Goal: Communication & Community: Answer question/provide support

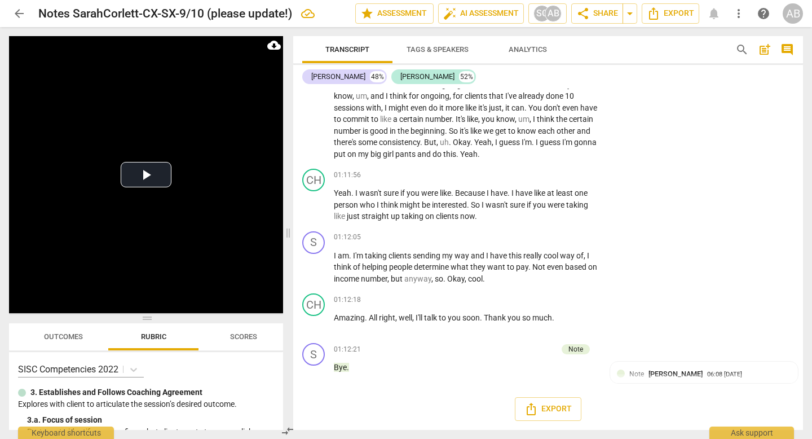
scroll to position [14690, 0]
click at [69, 339] on span "Outcomes" at bounding box center [63, 336] width 39 height 8
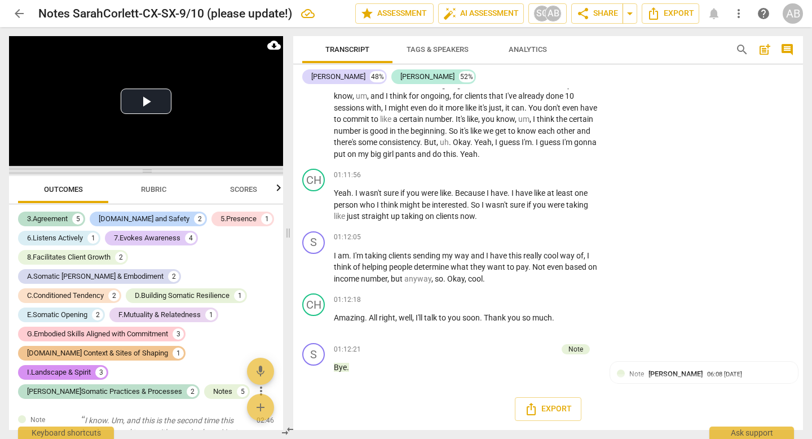
drag, startPoint x: 153, startPoint y: 321, endPoint x: 160, endPoint y: 174, distance: 147.3
click at [160, 174] on span at bounding box center [146, 170] width 274 height 7
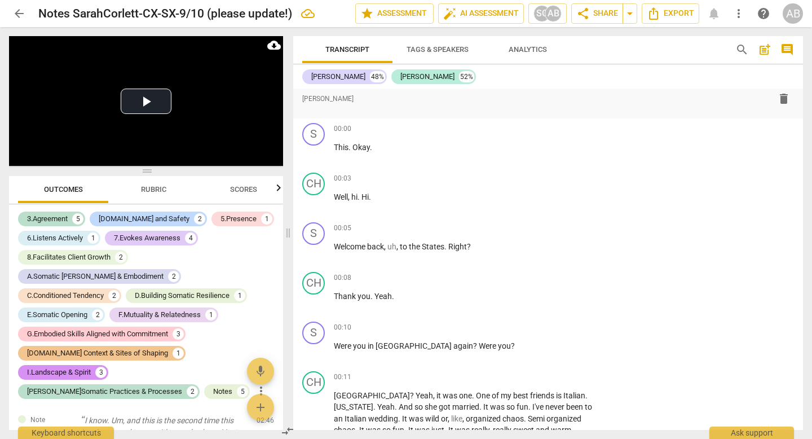
scroll to position [0, 0]
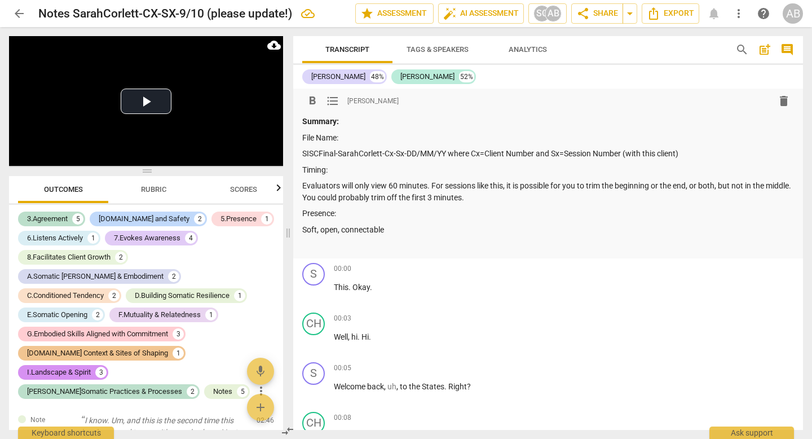
click at [697, 154] on p "SISCFinal-SarahCorlett-Cx-Sx-DD/MM/YY where Cx=Client Number and Sx=Session Num…" at bounding box center [548, 154] width 492 height 12
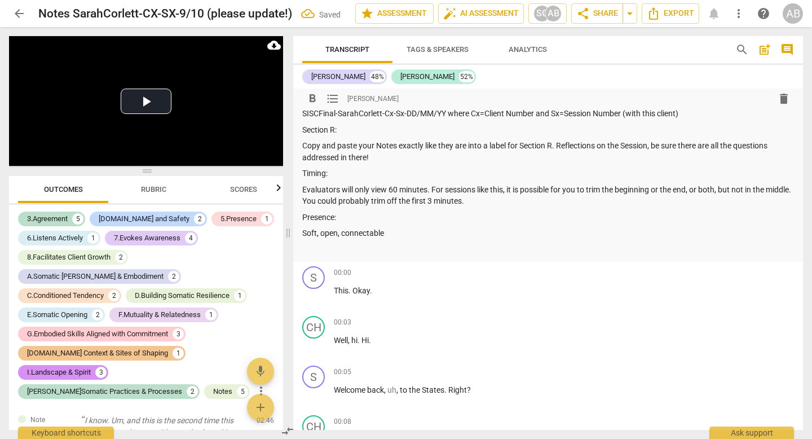
scroll to position [48, 0]
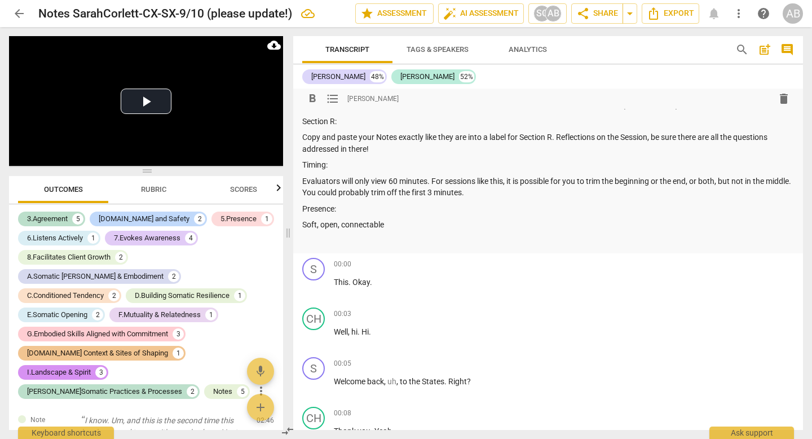
click at [394, 225] on p "Soft, open, connectable" at bounding box center [548, 225] width 492 height 12
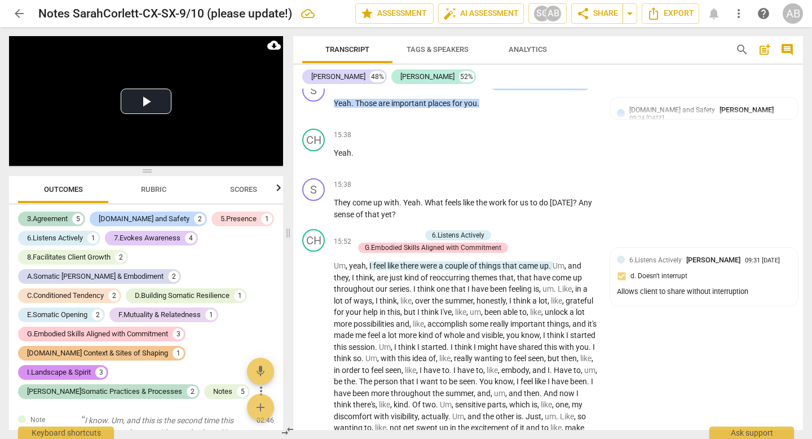
scroll to position [3999, 0]
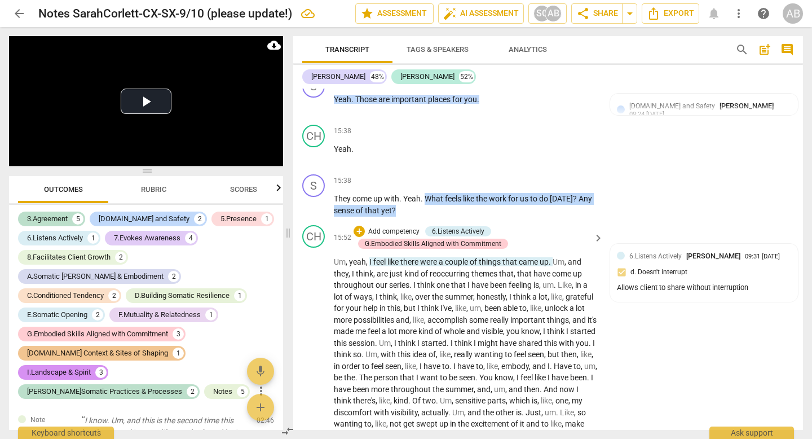
drag, startPoint x: 427, startPoint y: 197, endPoint x: 430, endPoint y: 225, distance: 28.4
click at [430, 225] on div "format_bold format_list_bulleted [PERSON_NAME] delete Summary: File Name: SISCF…" at bounding box center [548, 259] width 510 height 341
click at [526, 178] on div "+" at bounding box center [528, 180] width 11 height 11
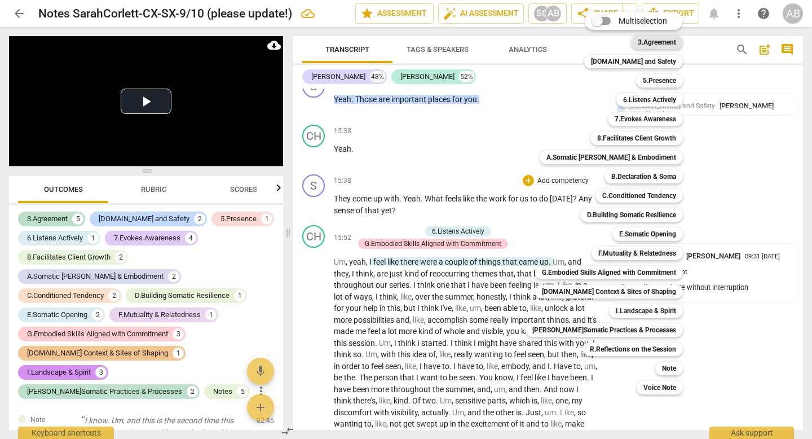
click at [643, 40] on b "3.Agreement" at bounding box center [657, 43] width 38 height 14
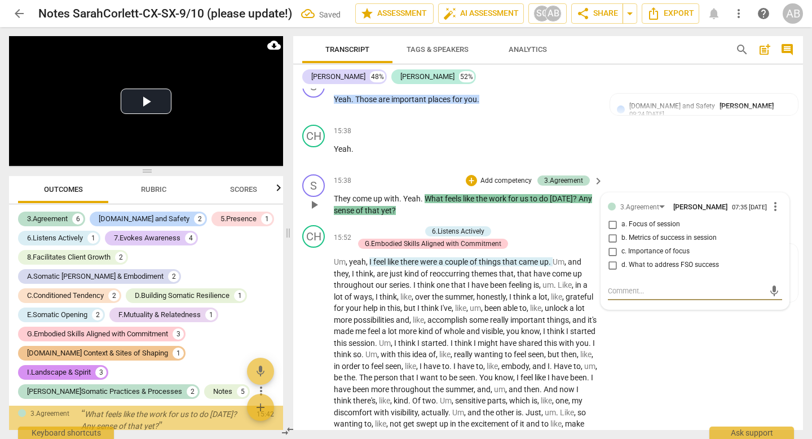
scroll to position [283, 0]
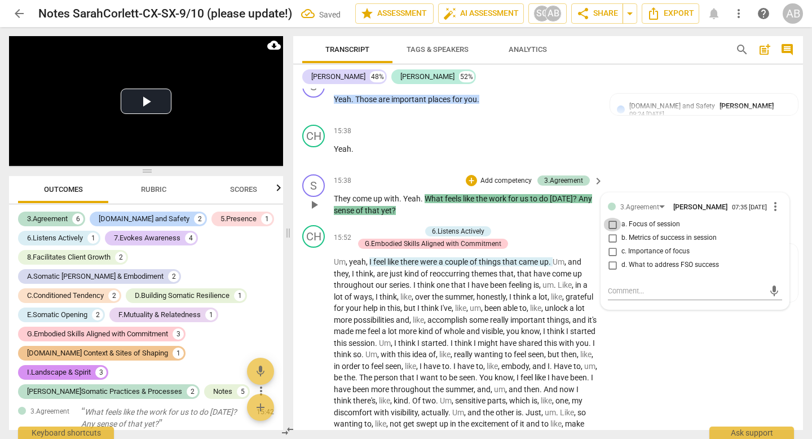
click at [609, 227] on input "a. Focus of session" at bounding box center [612, 225] width 18 height 14
checkbox input "true"
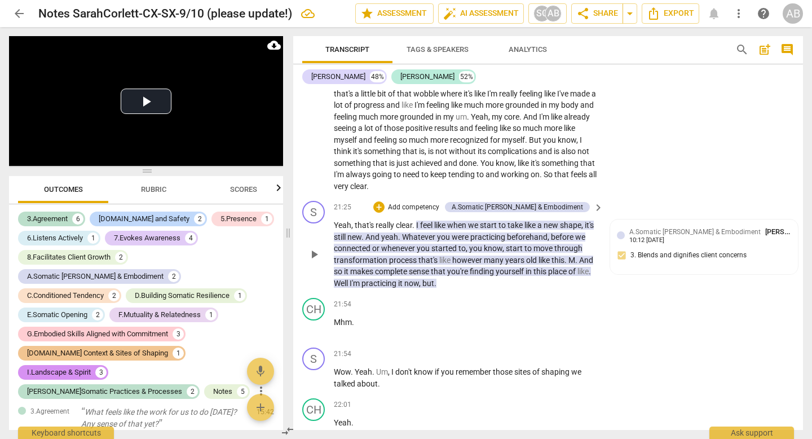
scroll to position [4906, 0]
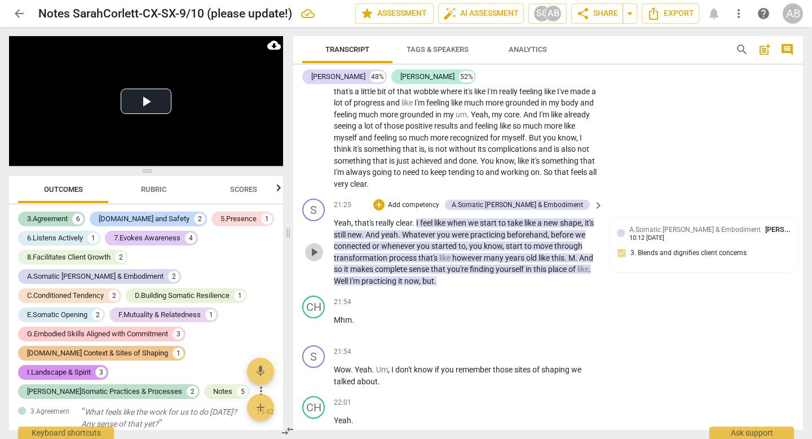
click at [316, 259] on span "play_arrow" at bounding box center [314, 252] width 14 height 14
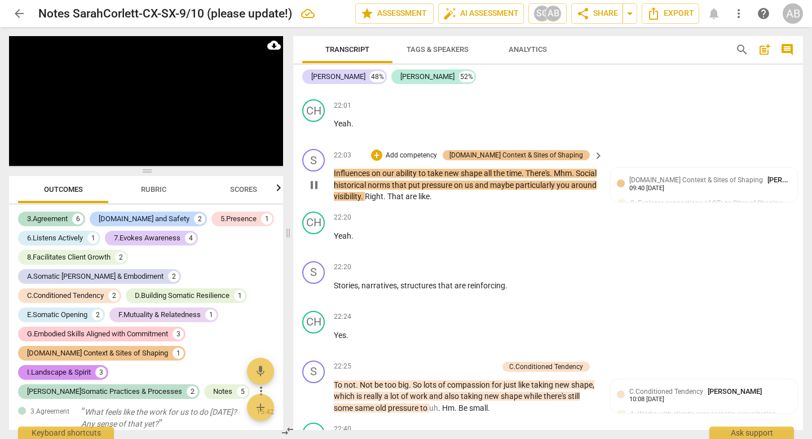
scroll to position [5192, 0]
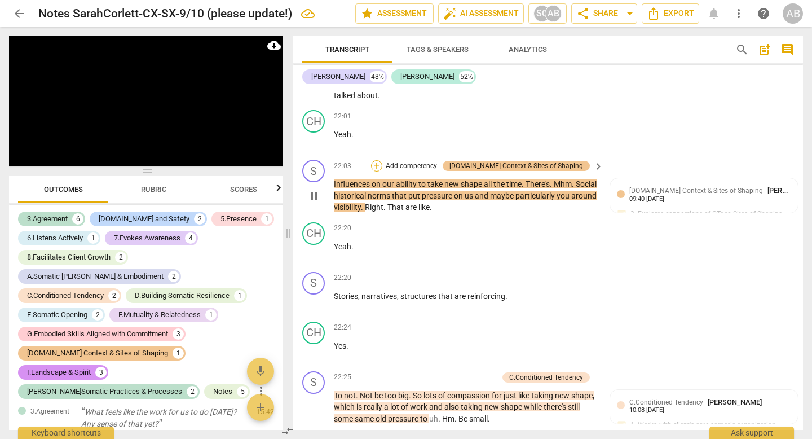
click at [382, 171] on div "+" at bounding box center [376, 165] width 11 height 11
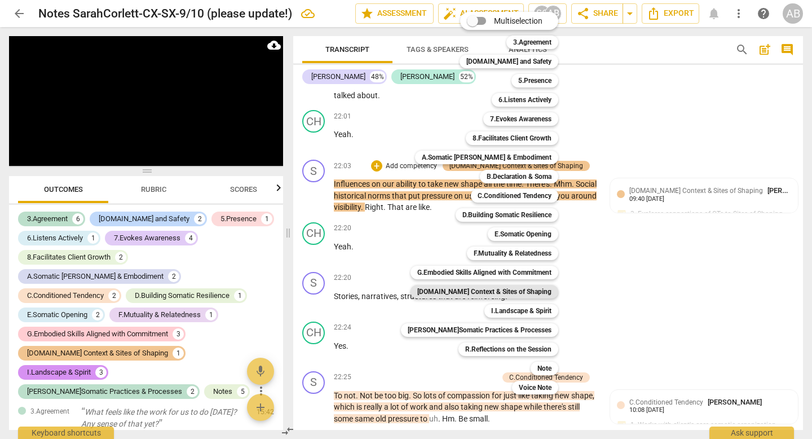
click at [512, 291] on b "[DOMAIN_NAME] Context & Sites of Shaping" at bounding box center [484, 292] width 134 height 14
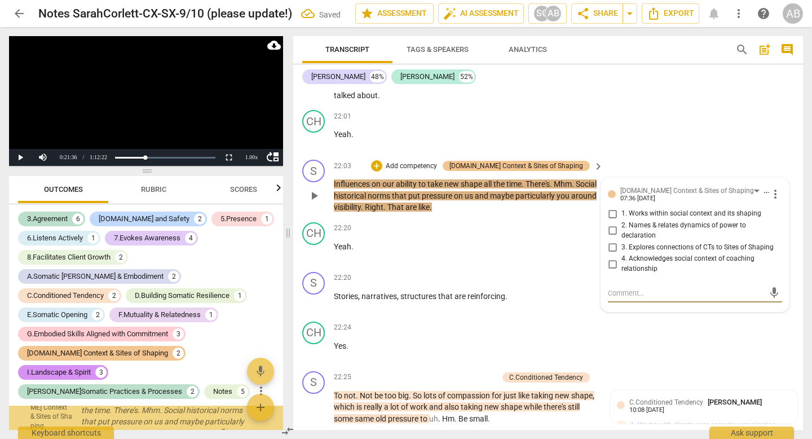
scroll to position [796, 0]
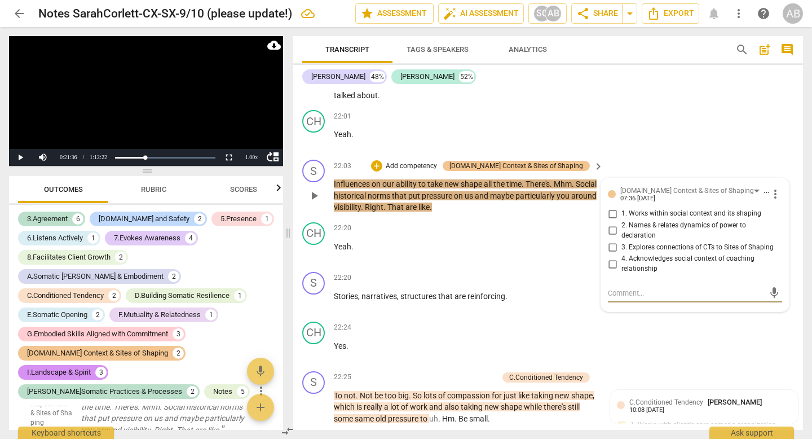
click at [608, 237] on input "2. Names & relates dynamics of power to declaration" at bounding box center [612, 231] width 18 height 14
checkbox input "true"
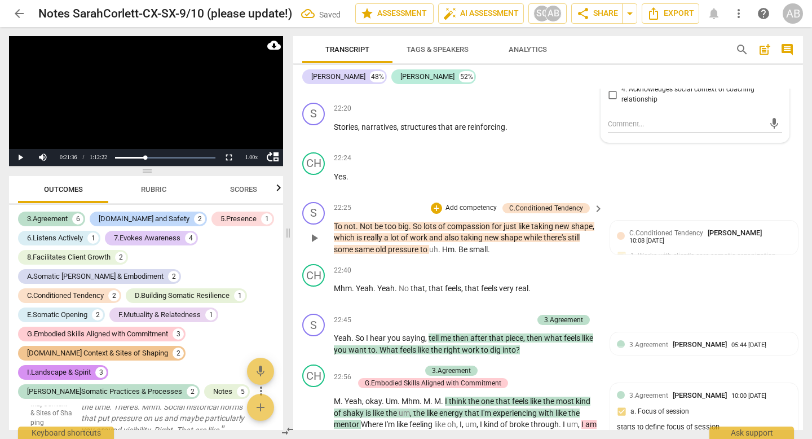
scroll to position [5379, 0]
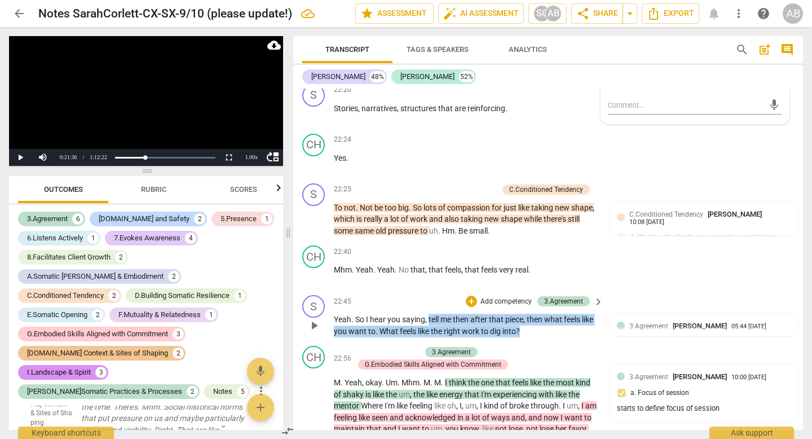
drag, startPoint x: 428, startPoint y: 330, endPoint x: 541, endPoint y: 339, distance: 112.6
click at [541, 337] on p "Yeah . So I hear you saying , tell me then after that piece , then what feels l…" at bounding box center [466, 324] width 264 height 23
click at [474, 307] on div "+" at bounding box center [471, 300] width 11 height 11
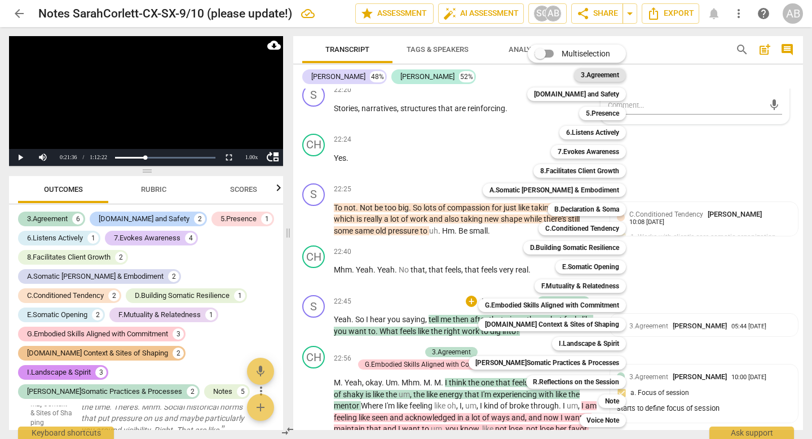
click at [587, 72] on b "3.Agreement" at bounding box center [600, 75] width 38 height 14
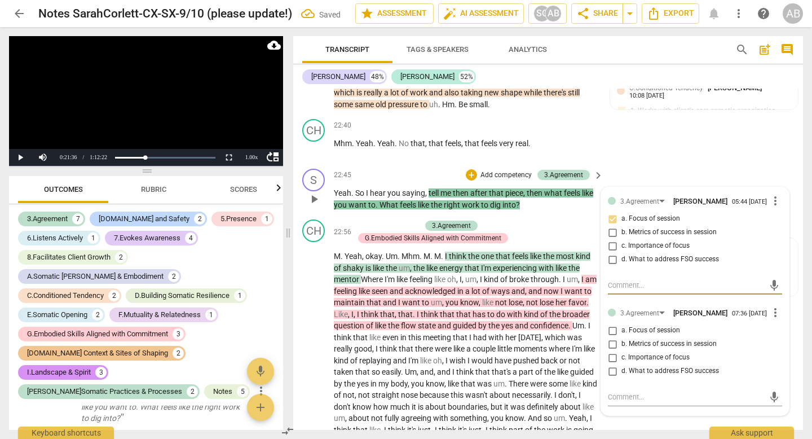
scroll to position [5517, 0]
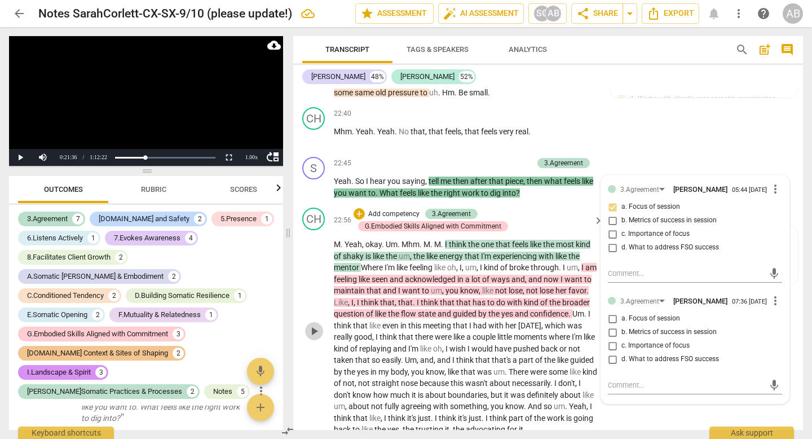
click at [315, 338] on span "play_arrow" at bounding box center [314, 331] width 14 height 14
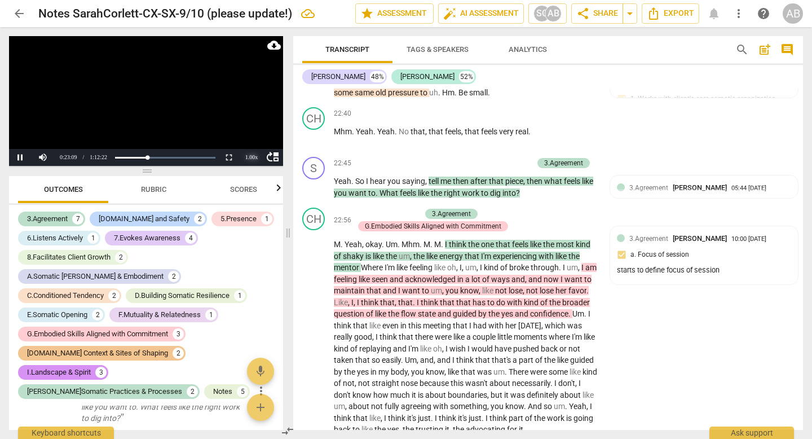
click at [250, 159] on div "1.00 x" at bounding box center [251, 157] width 23 height 17
click at [251, 144] on li "2x" at bounding box center [251, 143] width 23 height 12
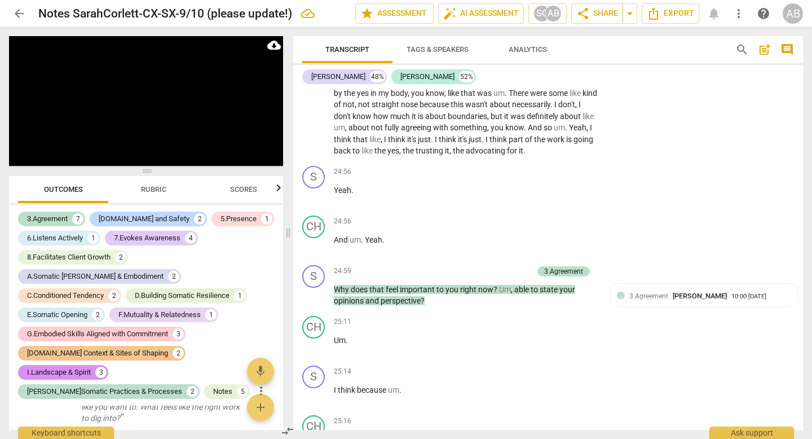
scroll to position [5791, 0]
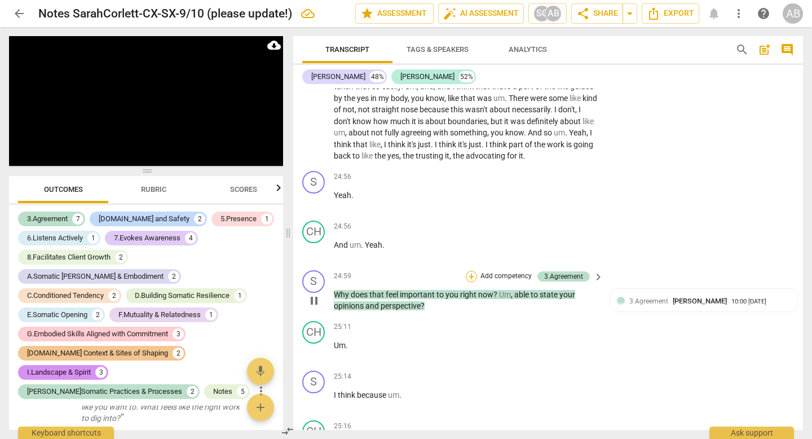
click at [470, 282] on div "+" at bounding box center [471, 276] width 11 height 11
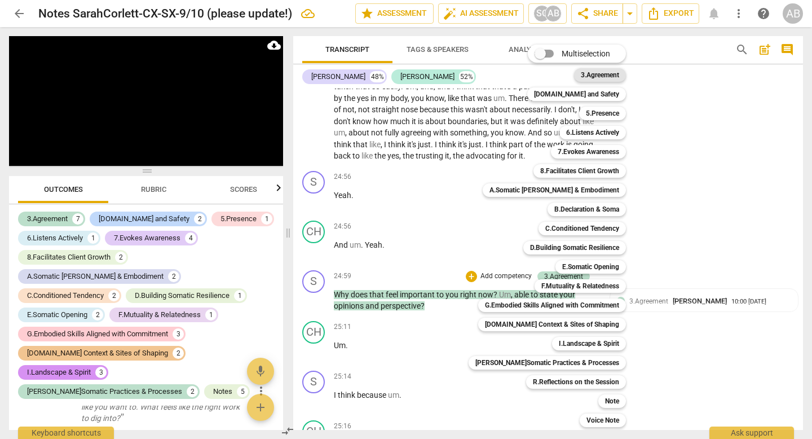
click at [607, 78] on b "3.Agreement" at bounding box center [600, 75] width 38 height 14
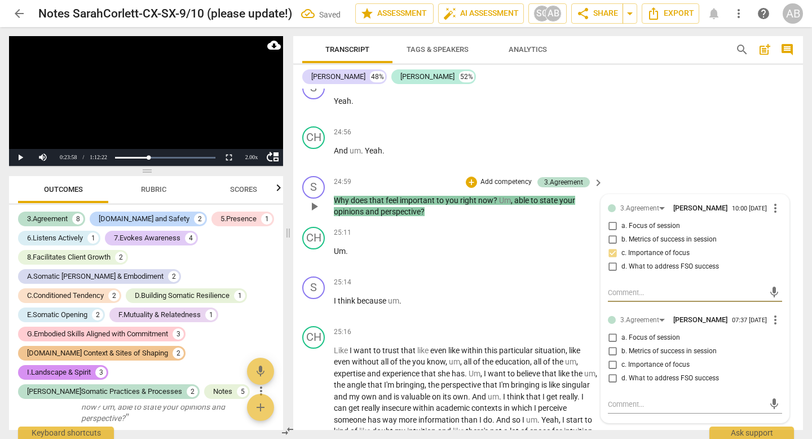
scroll to position [5905, 0]
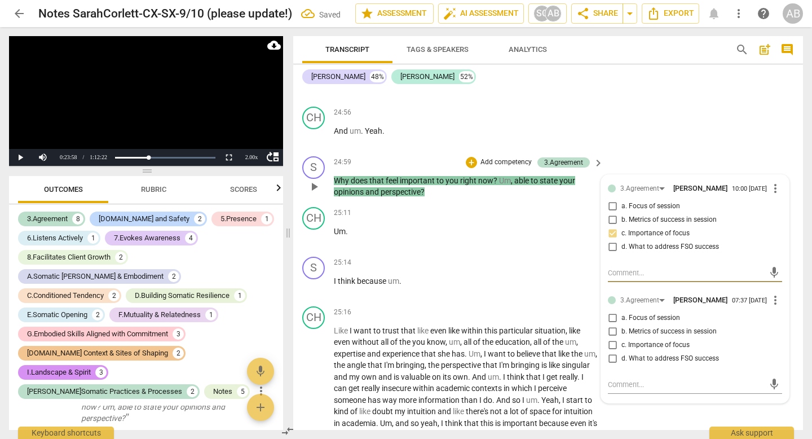
click at [609, 352] on input "c. Importance of focus" at bounding box center [612, 345] width 18 height 14
checkbox input "true"
click at [619, 394] on div "mic" at bounding box center [695, 384] width 174 height 18
click at [619, 390] on textarea at bounding box center [686, 384] width 156 height 11
type textarea "T"
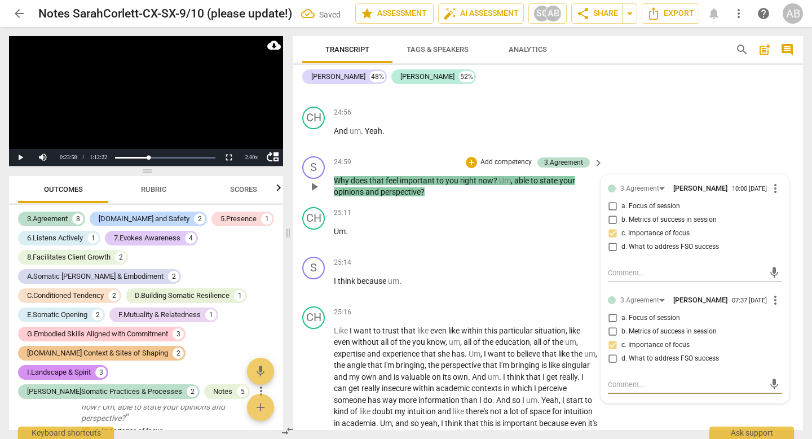
type textarea "T"
type textarea "Th"
type textarea "The"
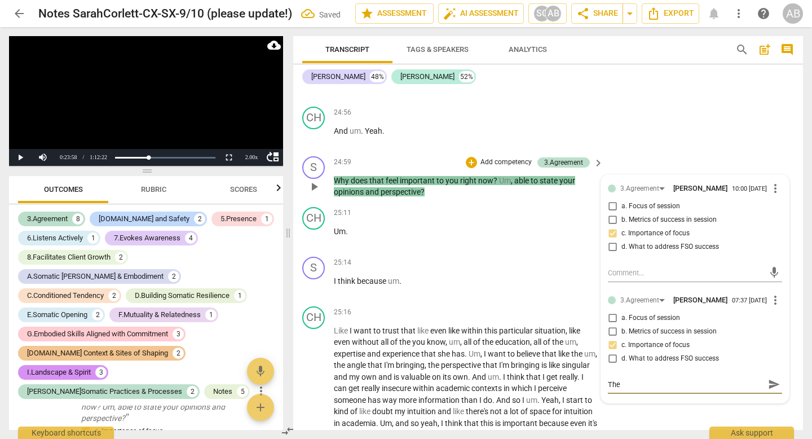
type textarea "Ther"
type textarea "There"
type textarea "There i"
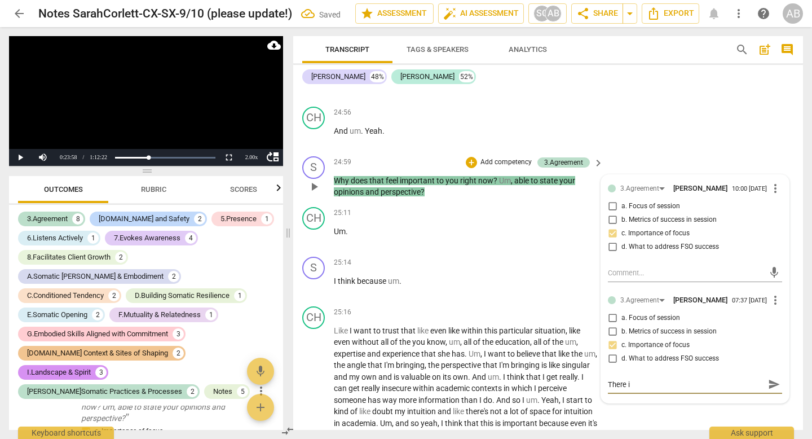
type textarea "There is"
type textarea "There is a"
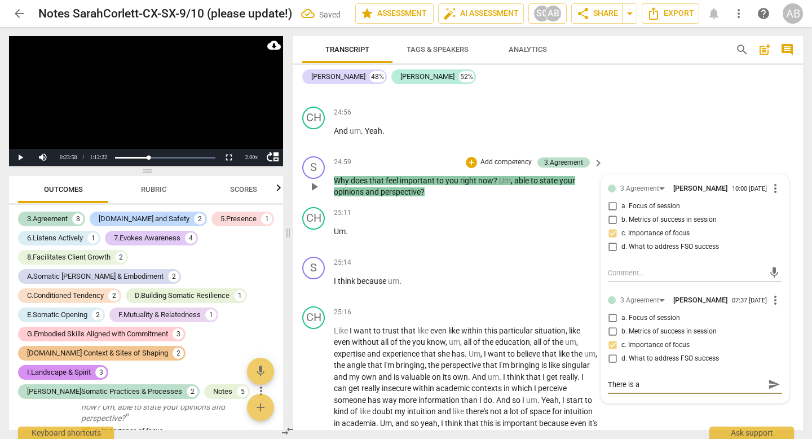
type textarea "There is a"
type textarea "There is"
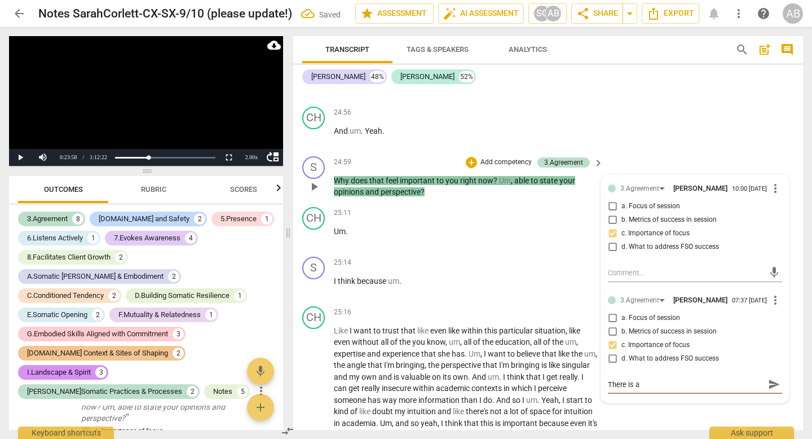
type textarea "There is"
type textarea "There i"
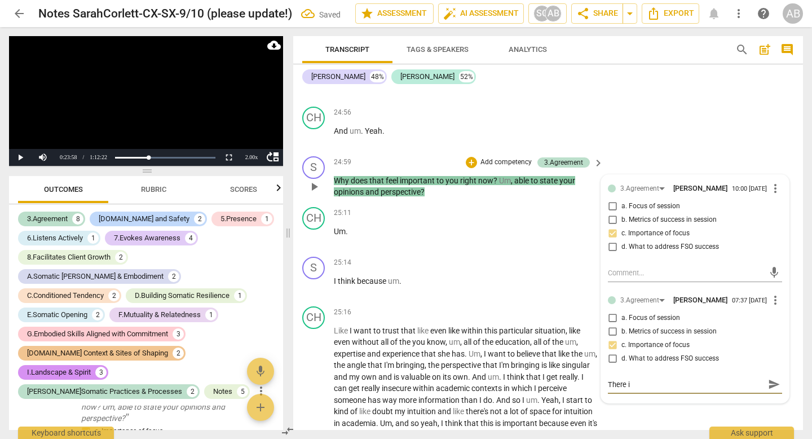
type textarea "There"
type textarea "There c"
type textarea "There co"
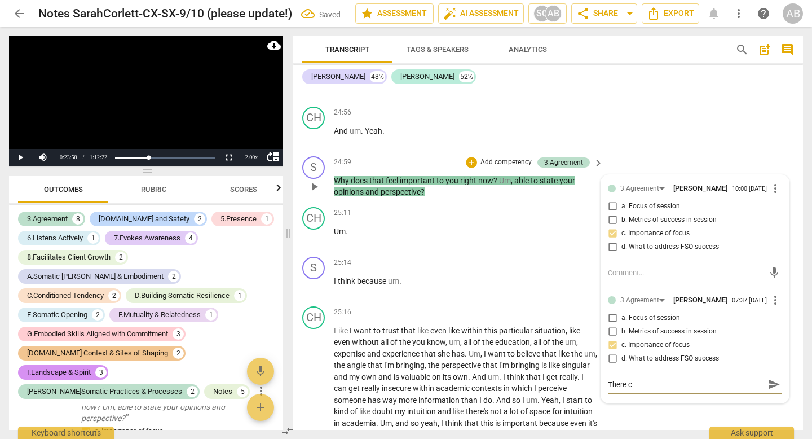
type textarea "There co"
type textarea "There cou"
type textarea "There coul"
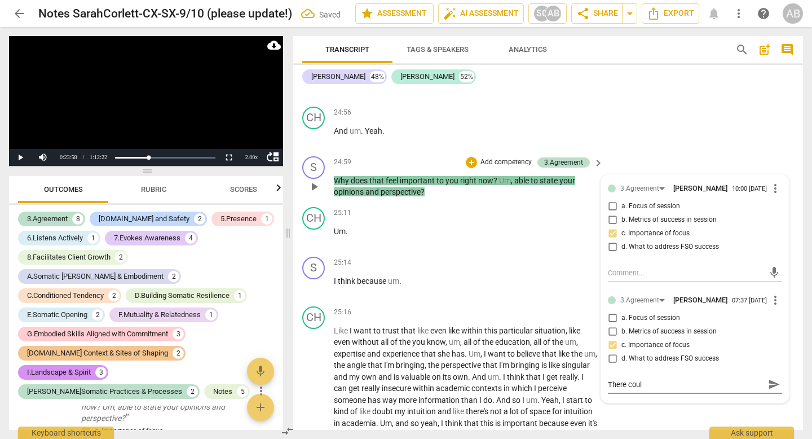
type textarea "There could"
type textarea "There could e"
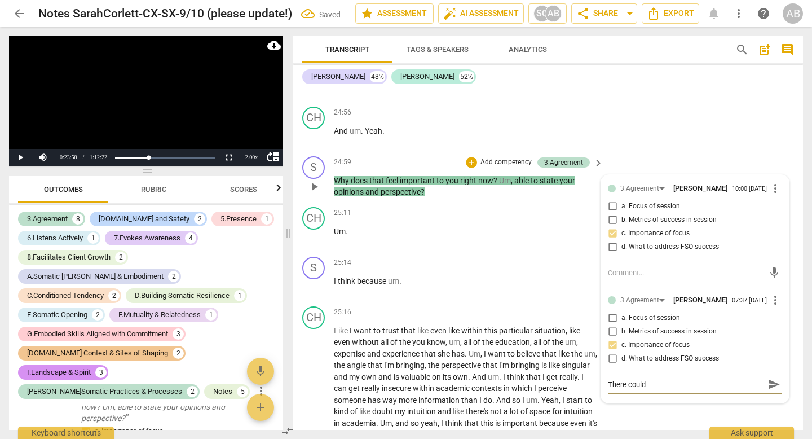
type textarea "There could e"
type textarea "There could"
type textarea "There could b"
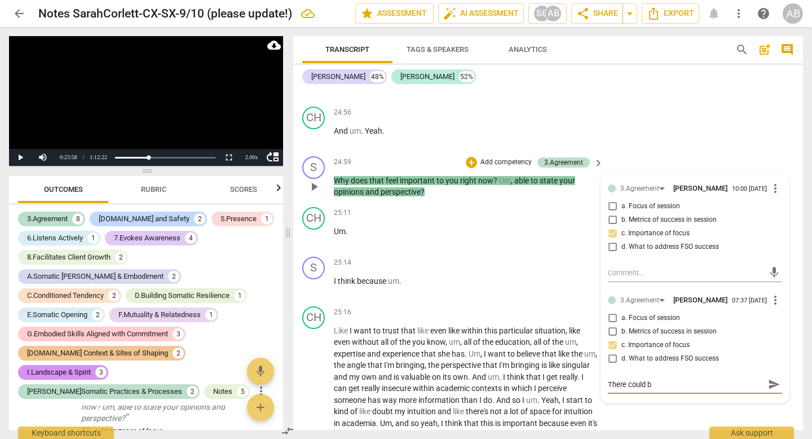
type textarea "There could be"
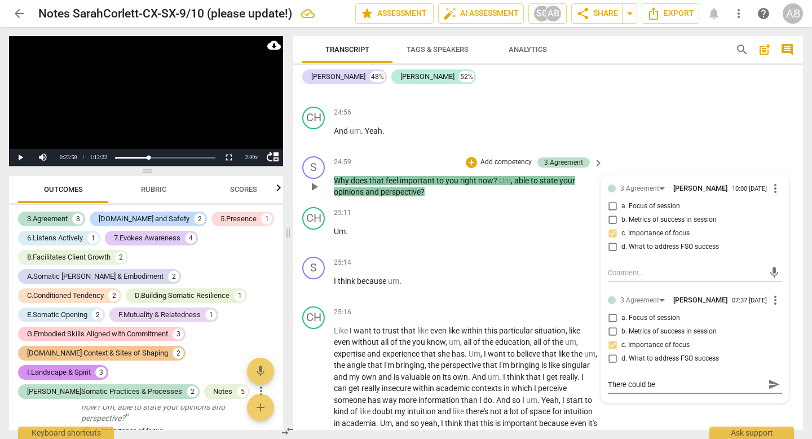
type textarea "There could be"
type textarea "There could b"
type textarea "There could"
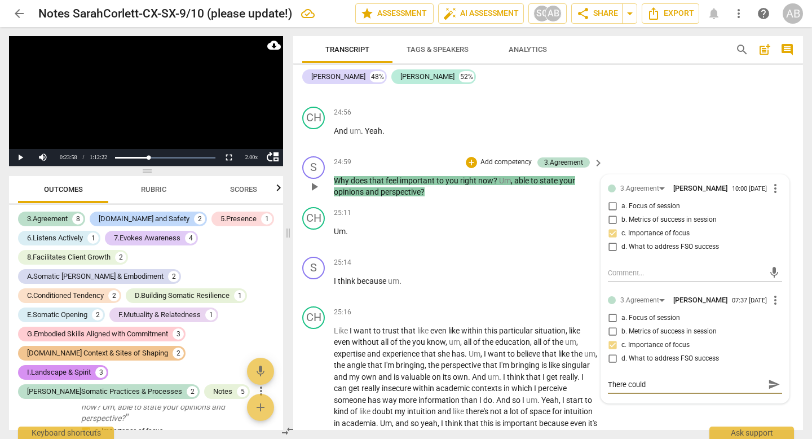
type textarea "There could j"
type textarea "There could"
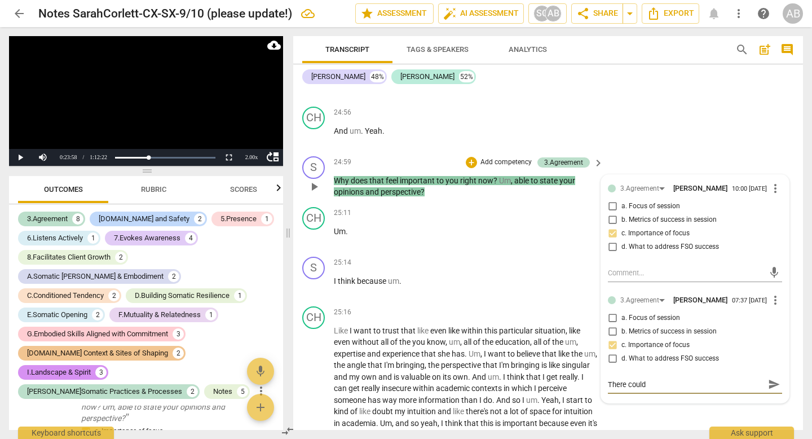
type textarea "There could"
type textarea "There coul"
type textarea "There cou"
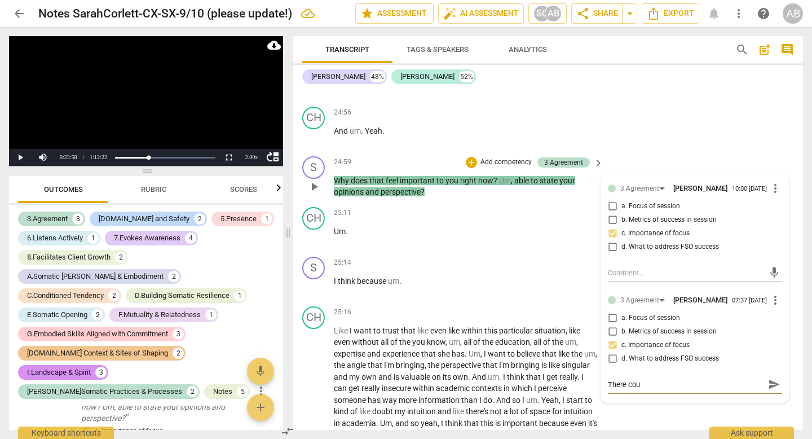
type textarea "There co"
type textarea "There c"
type textarea "There"
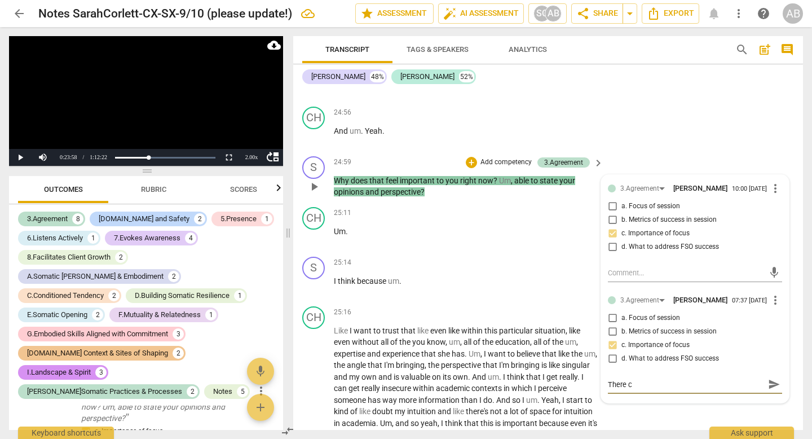
type textarea "There"
type textarea "Ther"
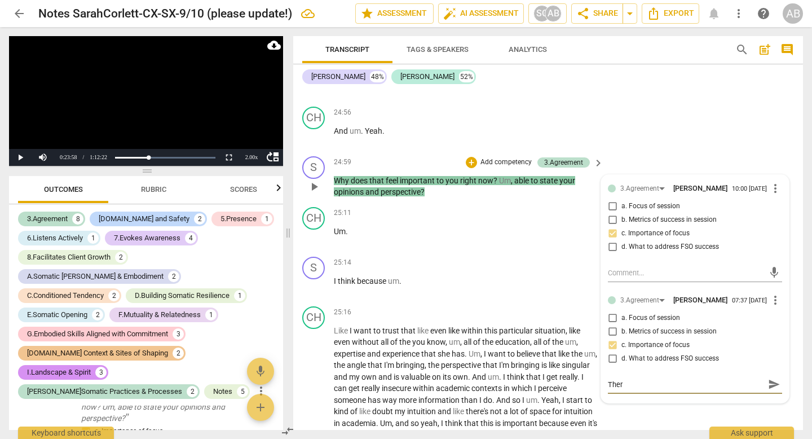
type textarea "The"
type textarea "Th"
type textarea "T"
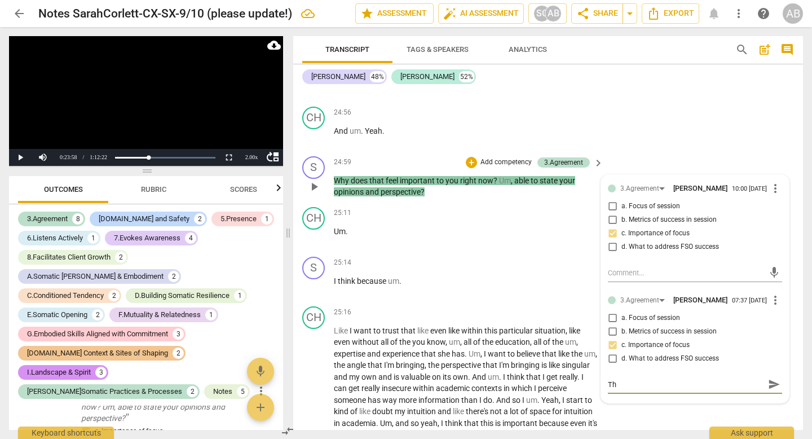
type textarea "T"
type textarea "C"
type textarea "Co"
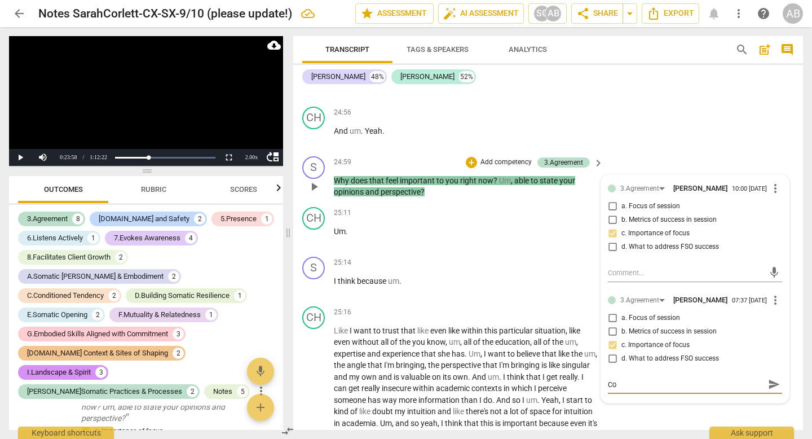
type textarea "Con"
type textarea "Cond"
type textarea "Con"
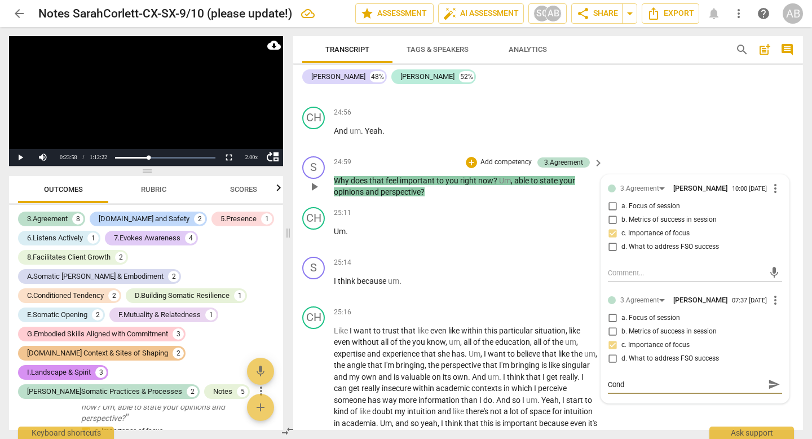
type textarea "Con"
type textarea "Cons"
type textarea "Consi"
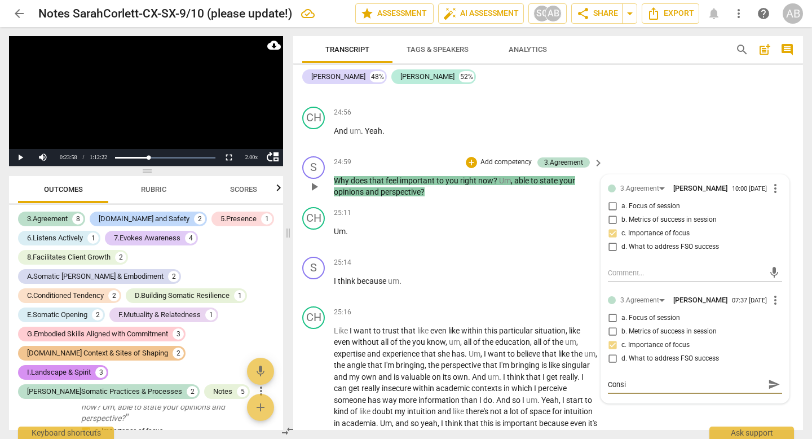
type textarea "Consid"
type textarea "Conside"
type textarea "Consider"
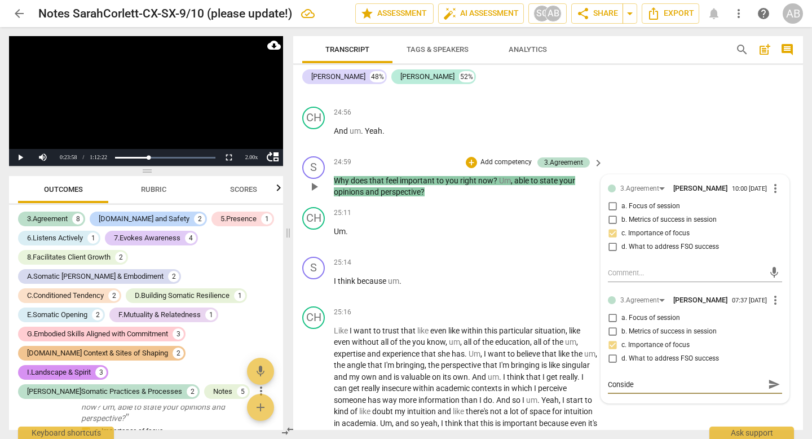
type textarea "Consider"
type textarea "Consider r"
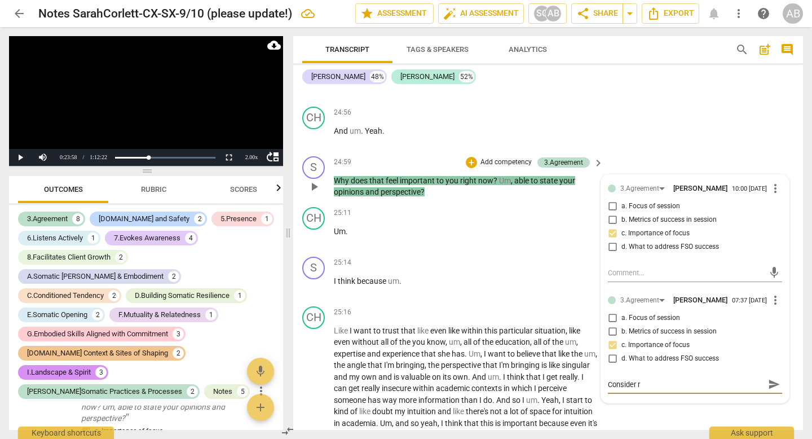
type textarea "Consider re"
type textarea "Consider ref"
type textarea "Consider refl"
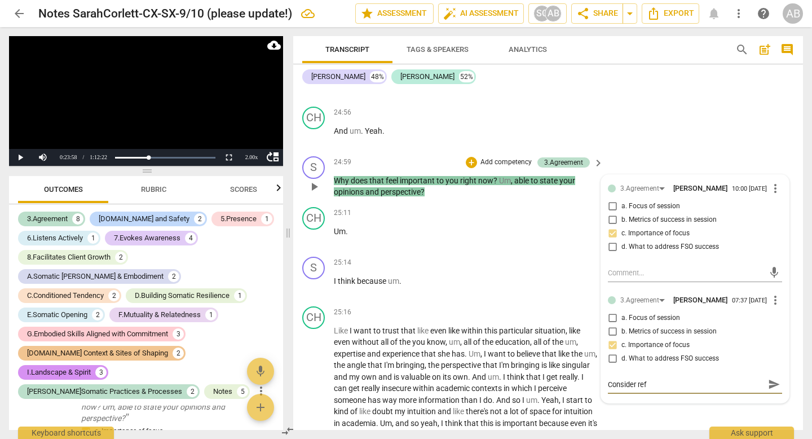
type textarea "Consider refl"
type textarea "Consider refle"
type textarea "Consider reflec"
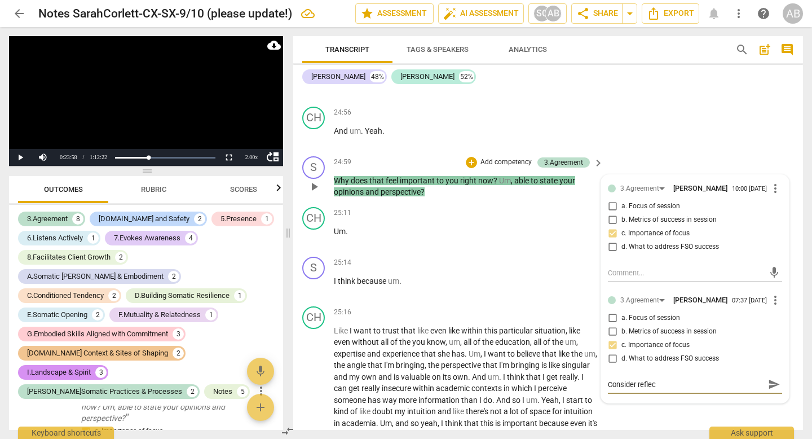
type textarea "Consider reflect"
type textarea "Consider reflecti"
type textarea "Consider reflectin"
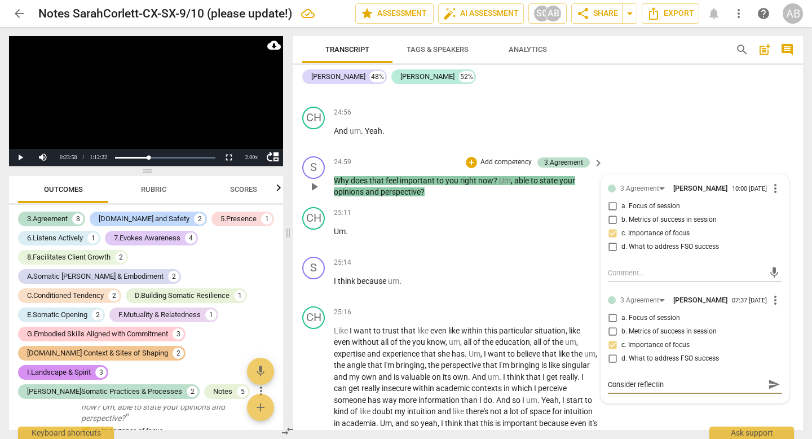
type textarea "Consider reflecting"
type textarea "Consider reflecting b"
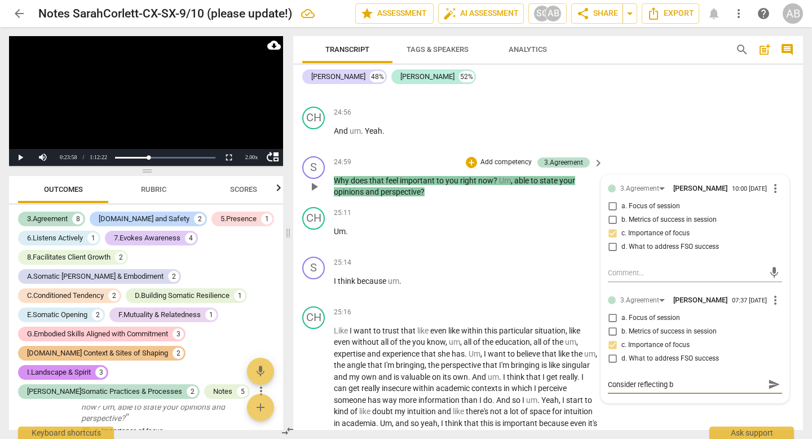
type textarea "Consider reflecting ba"
type textarea "Consider reflecting bac"
type textarea "Consider reflecting back"
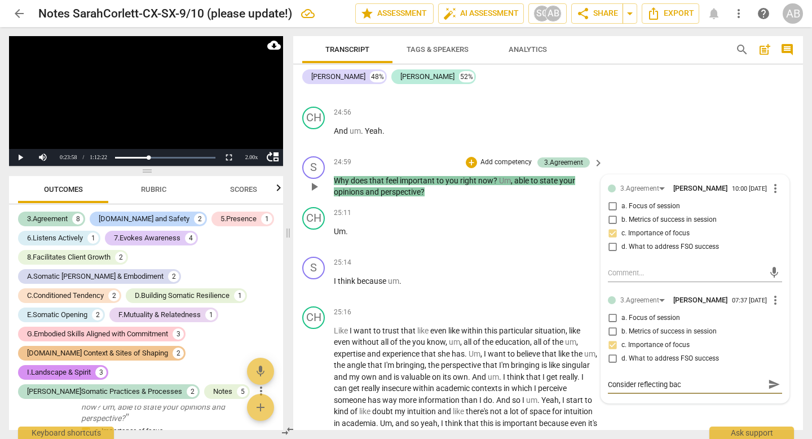
type textarea "Consider reflecting back"
type textarea "Consider reflecting back a"
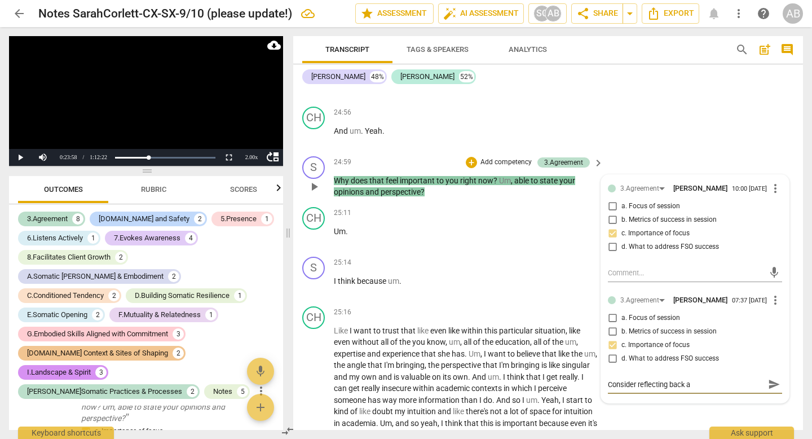
type textarea "Consider reflecting back a"
type textarea "Consider reflecting back a s"
type textarea "Consider reflecting back a su"
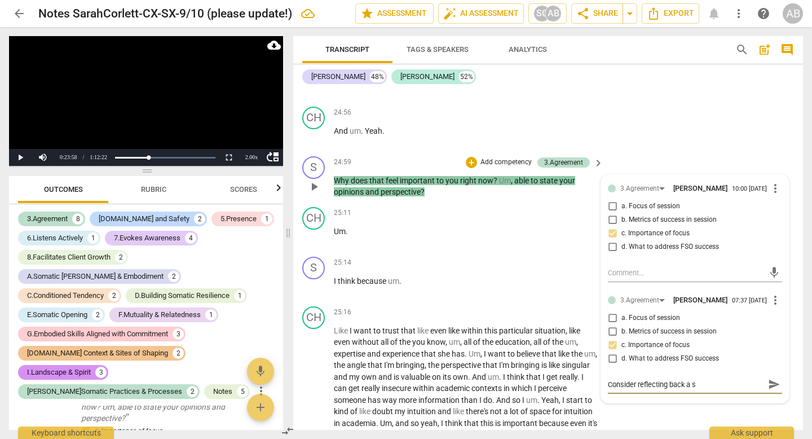
type textarea "Consider reflecting back a su"
type textarea "Consider reflecting back a sum"
type textarea "Consider reflecting back a summ"
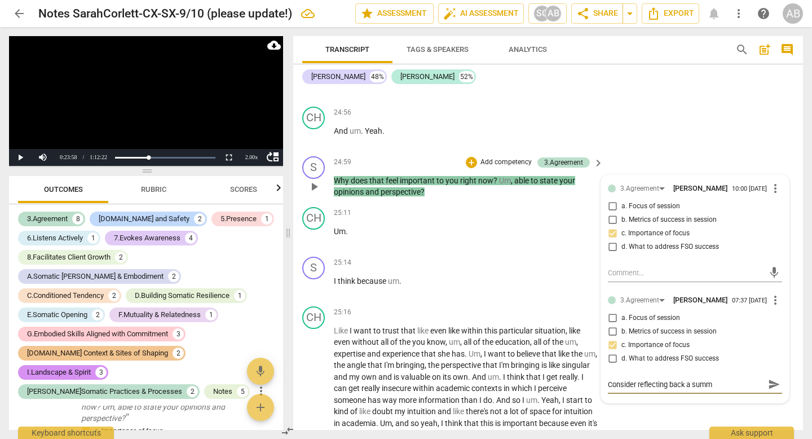
type textarea "Consider reflecting back a summa"
type textarea "Consider reflecting back a [PERSON_NAME]"
type textarea "Consider reflecting back a summari"
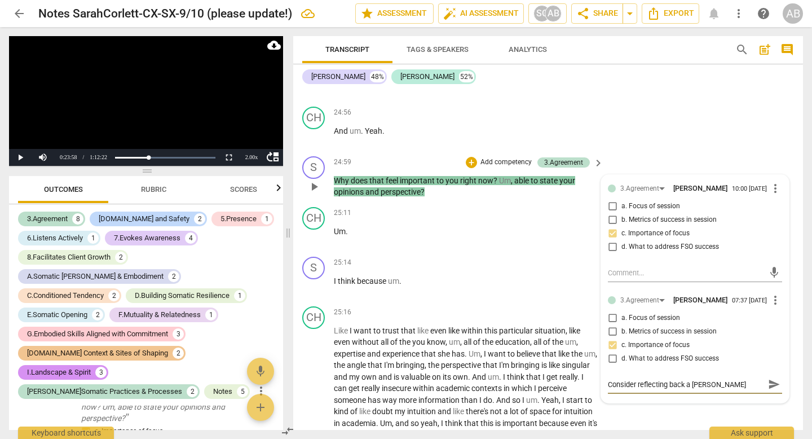
type textarea "Consider reflecting back a summari"
type textarea "Consider reflecting back a summarie"
type textarea "Consider reflecting back a summari"
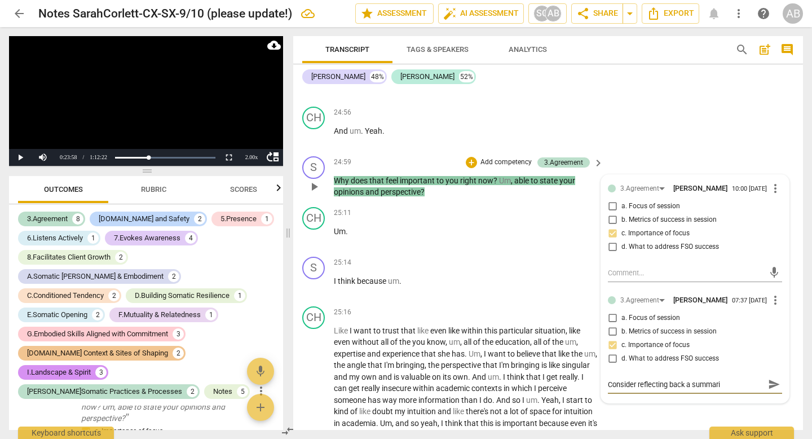
type textarea "Consider reflecting back a summariz"
type textarea "Consider reflecting back a summarize"
type textarea "Consider reflecting back a summarized"
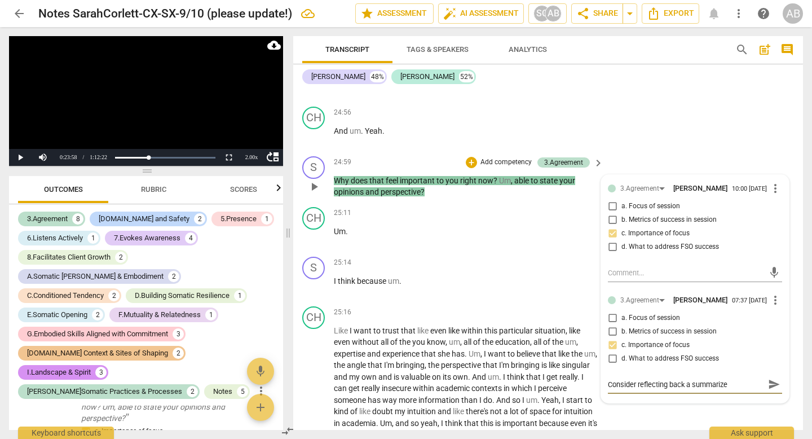
type textarea "Consider reflecting back a summarized"
type textarea "Consider reflecting back a summarized v"
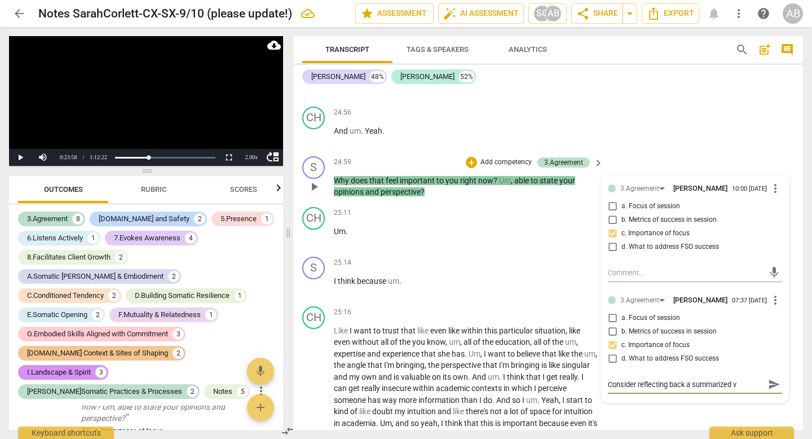
type textarea "Consider reflecting back a summarized ve"
type textarea "Consider reflecting back a summarized ver"
type textarea "Consider reflecting back a summarized vers"
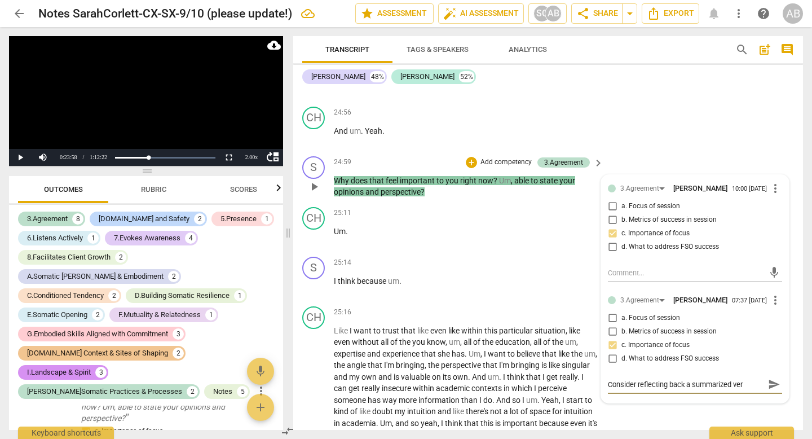
type textarea "Consider reflecting back a summarized vers"
type textarea "Consider reflecting back a summarized versi"
type textarea "Consider reflecting back a summarized versio"
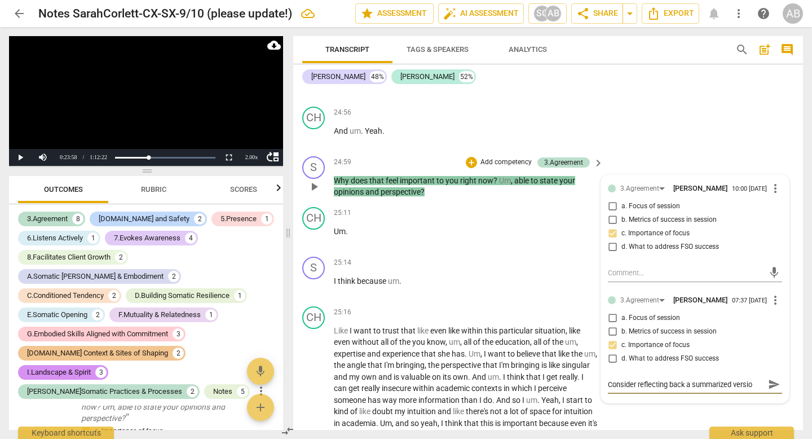
type textarea "Consider reflecting back a summarized version"
type textarea "Consider reflecting back a summarized version o"
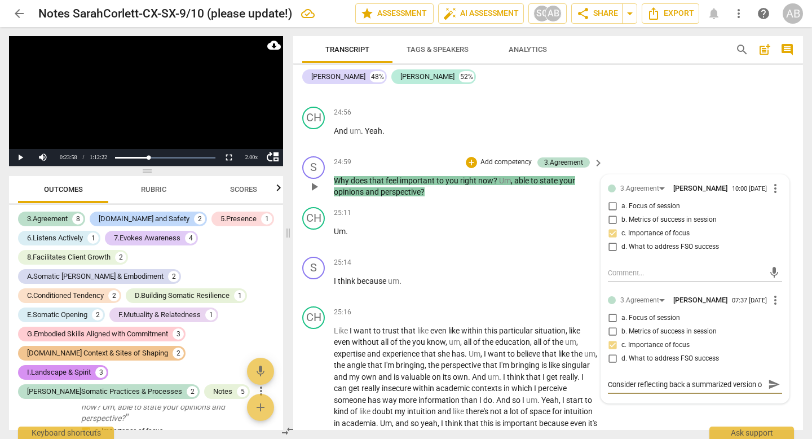
type textarea "Consider reflecting back a summarized version of"
type textarea "Consider reflecting back a summarized version of t"
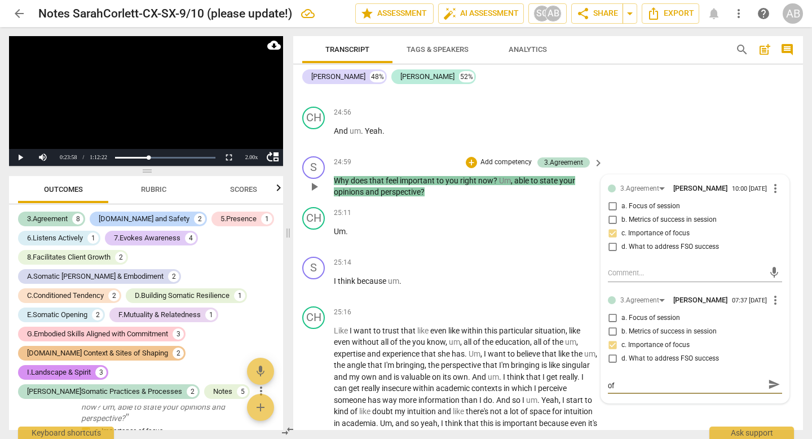
type textarea "Consider reflecting back a summarized version of t"
type textarea "Consider reflecting back a summarized version of th"
type textarea "Consider reflecting back a summarized version of thi"
type textarea "Consider reflecting back a summarized version of this"
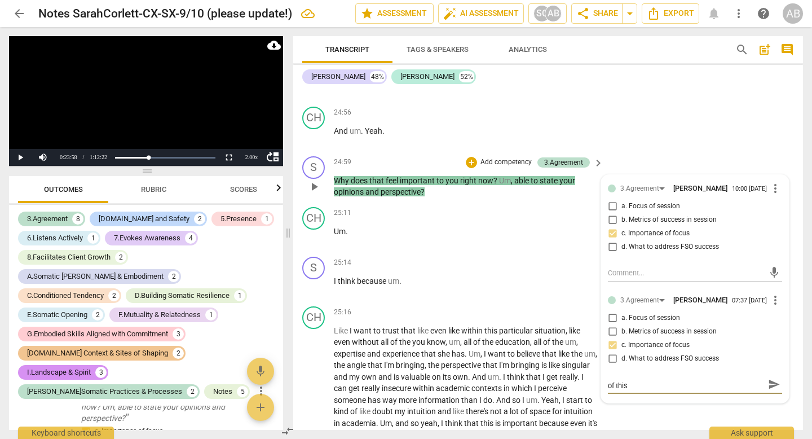
type textarea "Consider reflecting back a summarized version of this"
type textarea "Consider reflecting back a summarized version of this f"
type textarea "Consider reflecting back a summarized version of this fo"
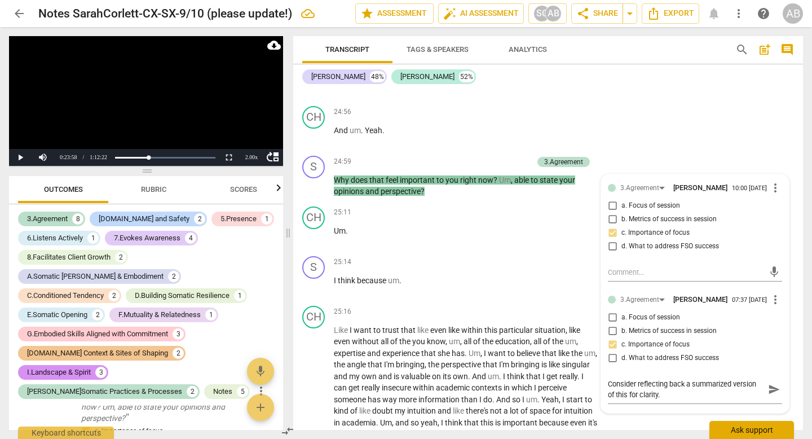
click at [772, 425] on div "Ask support" at bounding box center [751, 430] width 85 height 18
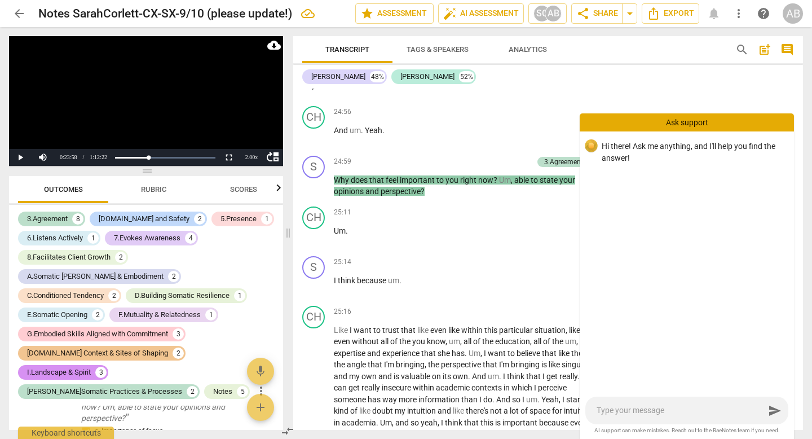
click at [744, 96] on div "S play_arrow pause 24:56 + Add competency keyboard_arrow_right Yeah ." at bounding box center [548, 77] width 510 height 50
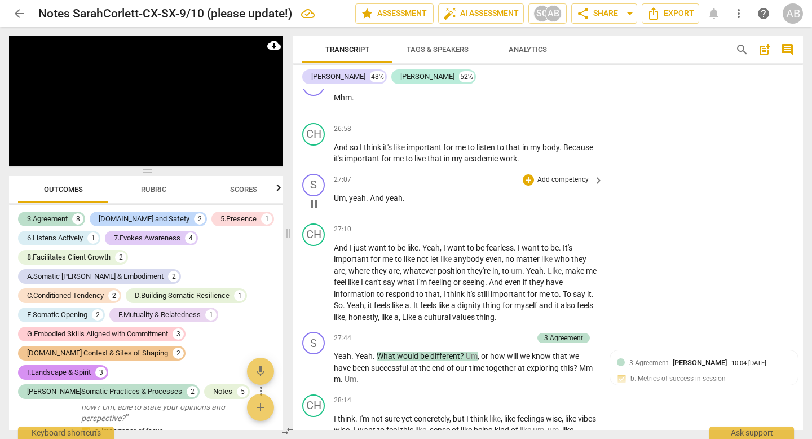
scroll to position [6338, 0]
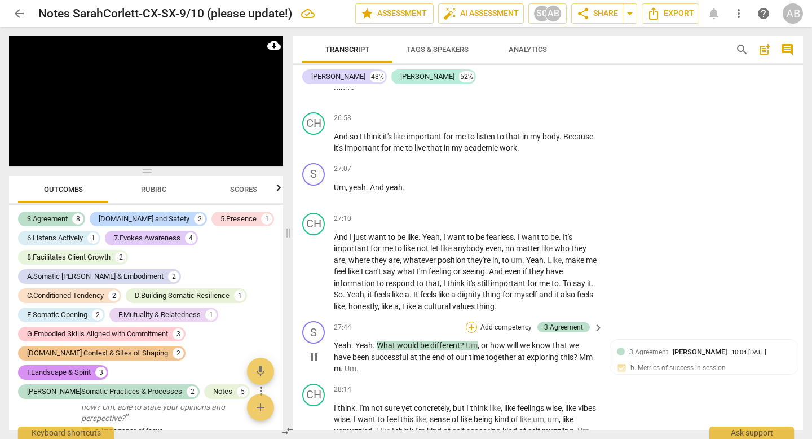
click at [471, 333] on div "+" at bounding box center [471, 326] width 11 height 11
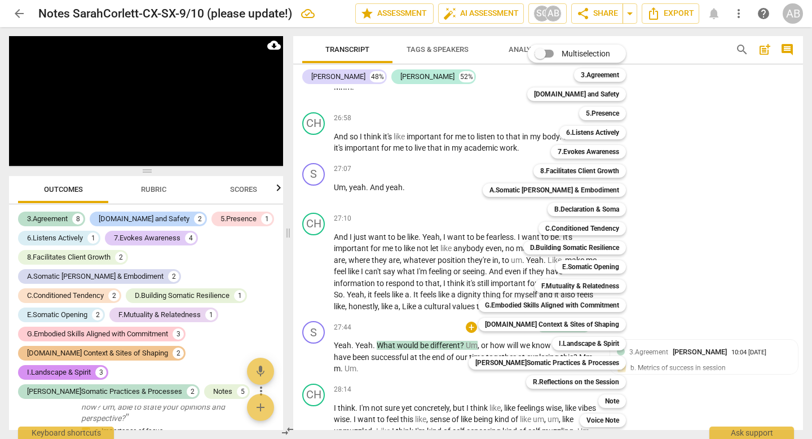
drag, startPoint x: 582, startPoint y: 76, endPoint x: 620, endPoint y: 46, distance: 48.2
click at [582, 76] on b "3.Agreement" at bounding box center [600, 75] width 38 height 14
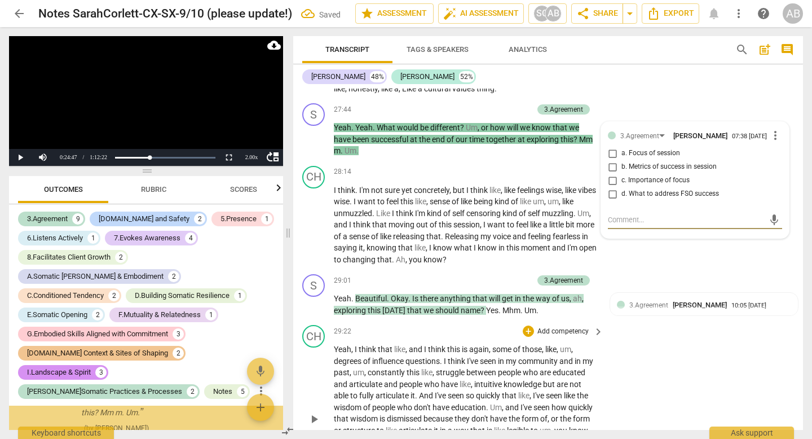
scroll to position [6564, 0]
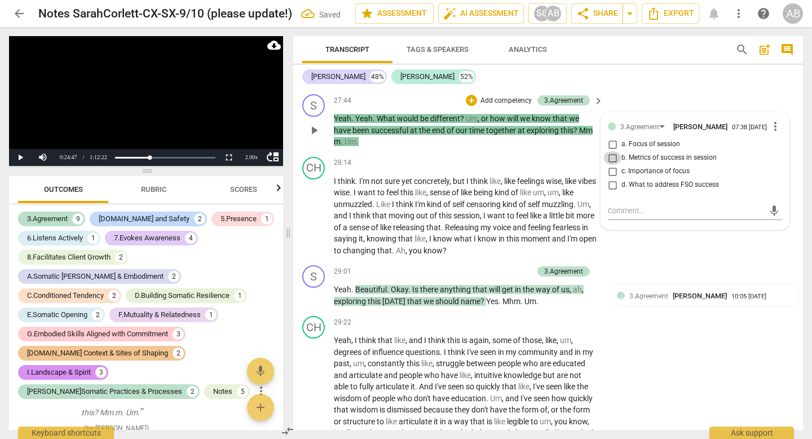
click at [612, 165] on input "b. Metrics of success in session" at bounding box center [612, 158] width 18 height 14
click at [623, 216] on textarea at bounding box center [686, 210] width 156 height 11
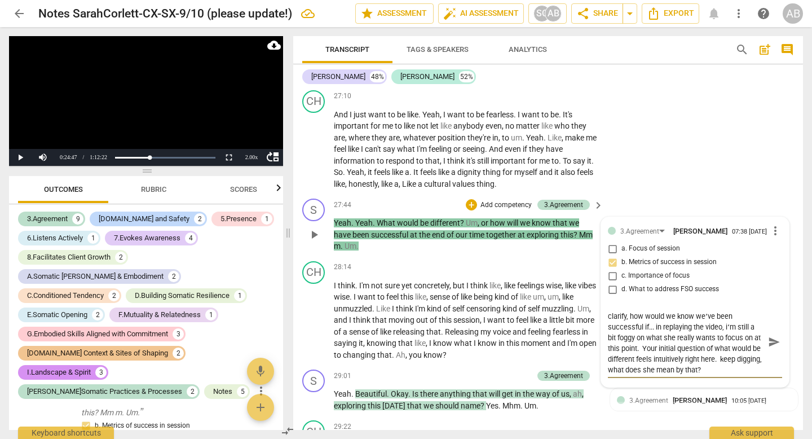
scroll to position [0, 0]
click at [772, 353] on span "send" at bounding box center [774, 347] width 12 height 12
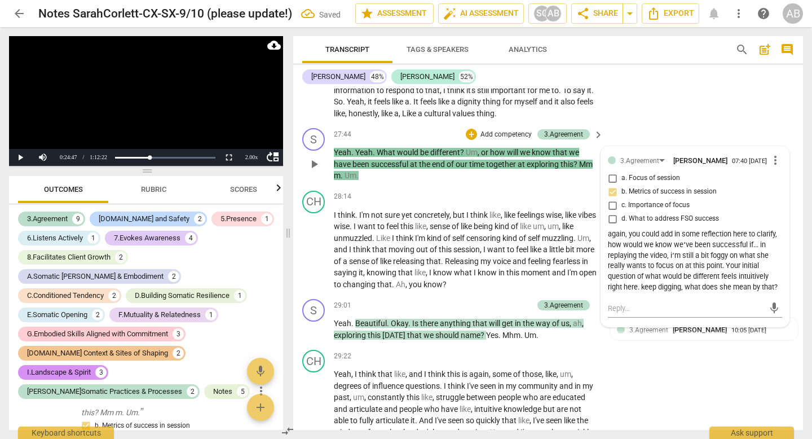
scroll to position [6559, 0]
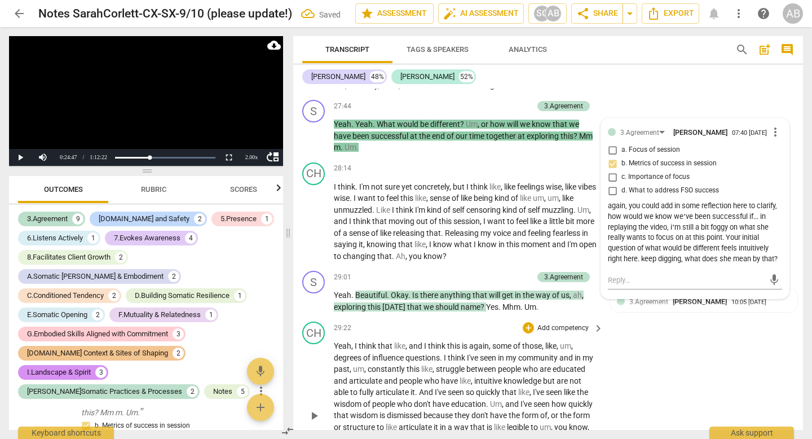
click at [652, 392] on div "CH play_arrow pause 29:22 + Add competency keyboard_arrow_right Yeah , I think …" at bounding box center [548, 406] width 510 height 178
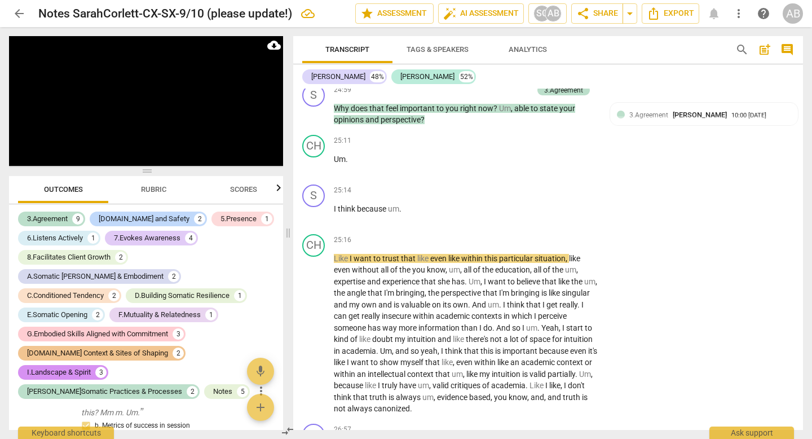
scroll to position [5971, 0]
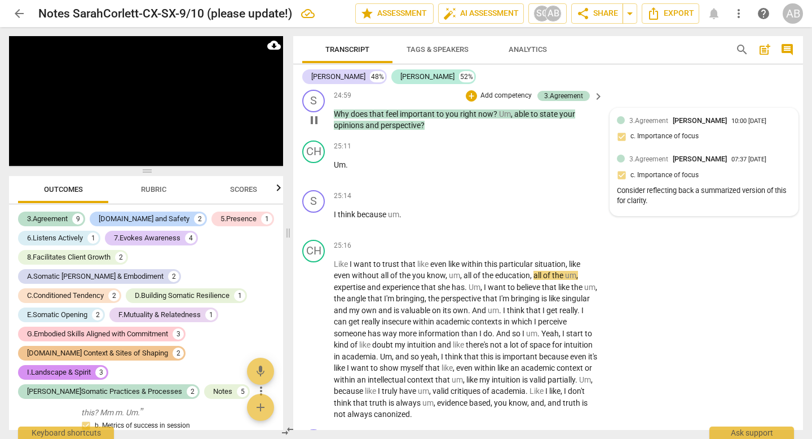
click at [766, 198] on div "3.Agreement [PERSON_NAME] 07:37 [DATE] c. Importance of focus Consider reflecti…" at bounding box center [704, 180] width 174 height 55
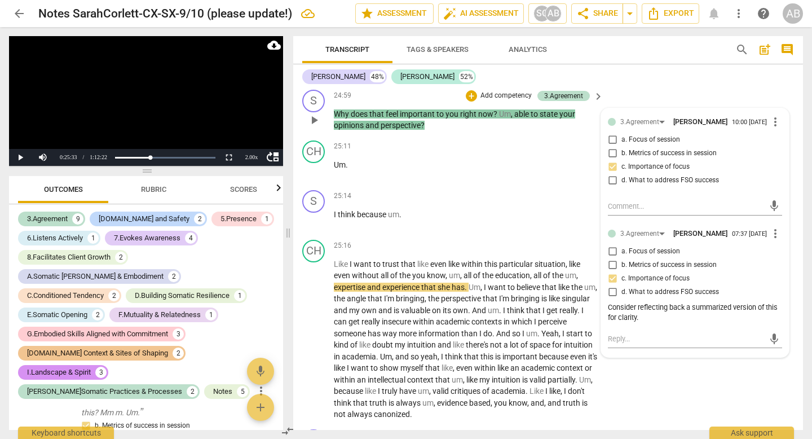
click at [642, 324] on div "Consider reflecting back a summarized version of this for clarity." at bounding box center [695, 312] width 174 height 21
click at [768, 240] on span "more_vert" at bounding box center [775, 234] width 14 height 14
click at [775, 260] on li "Edit" at bounding box center [782, 261] width 39 height 21
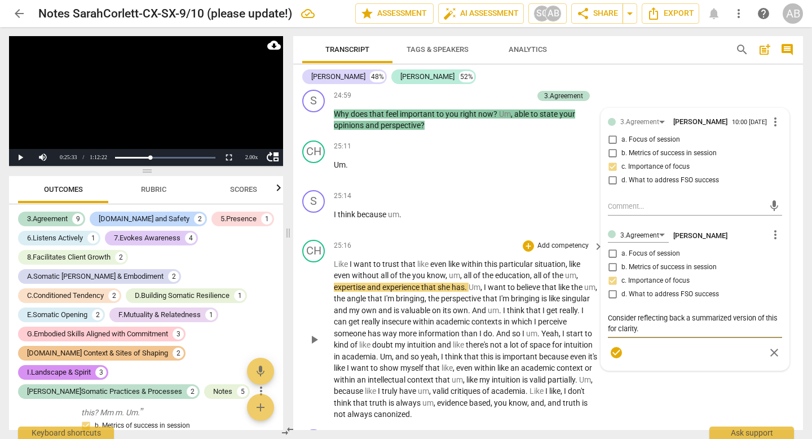
drag, startPoint x: 649, startPoint y: 354, endPoint x: 593, endPoint y: 348, distance: 56.1
click at [593, 348] on div "format_bold format_list_bulleted [PERSON_NAME] delete Summary: File Name: SISCF…" at bounding box center [548, 259] width 510 height 341
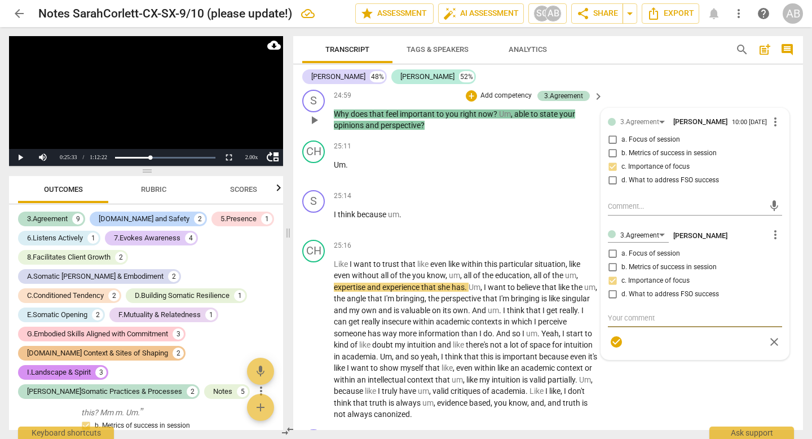
click at [617, 348] on span "check_circle" at bounding box center [616, 342] width 14 height 14
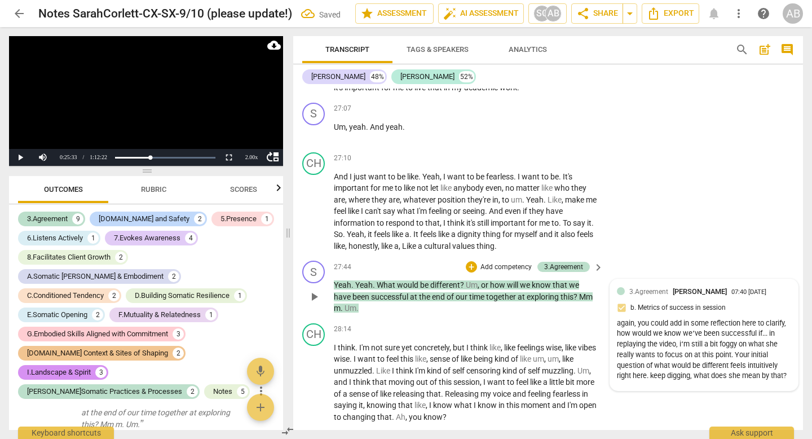
scroll to position [6401, 0]
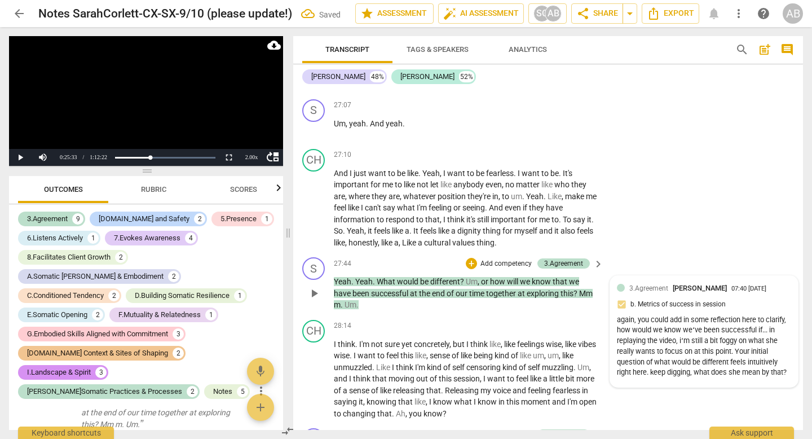
click at [771, 293] on div "3.Agreement [PERSON_NAME] 07:40 [DATE]" at bounding box center [710, 287] width 162 height 11
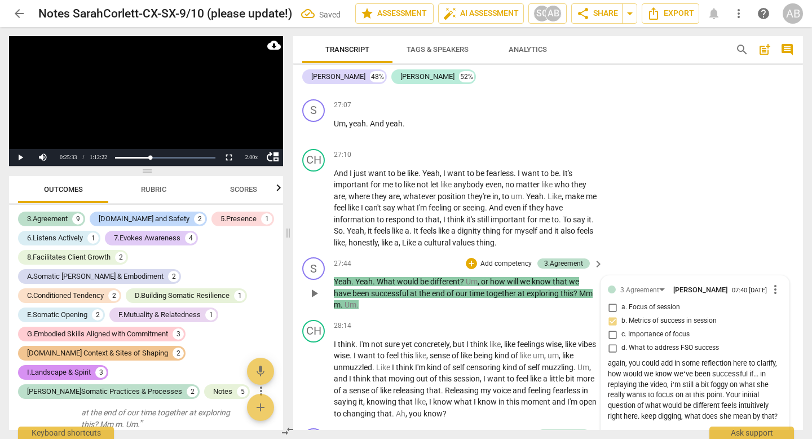
click at [776, 296] on span "more_vert" at bounding box center [775, 289] width 14 height 14
click at [776, 312] on li "Edit" at bounding box center [782, 313] width 39 height 21
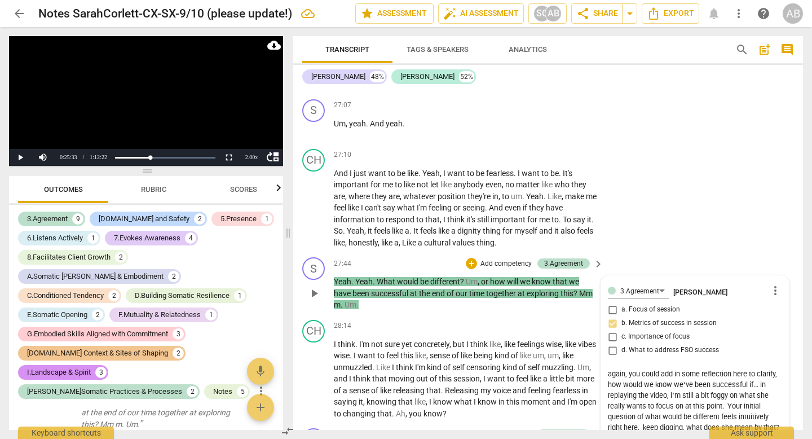
drag, startPoint x: 624, startPoint y: 399, endPoint x: 599, endPoint y: 396, distance: 24.9
click at [601, 396] on div "3.Agreement [PERSON_NAME] more_vert a. Focus of session b. Metrics of success i…" at bounding box center [695, 378] width 188 height 204
click at [662, 253] on div "CH play_arrow pause 27:10 + Add competency keyboard_arrow_right And I just want…" at bounding box center [548, 198] width 510 height 109
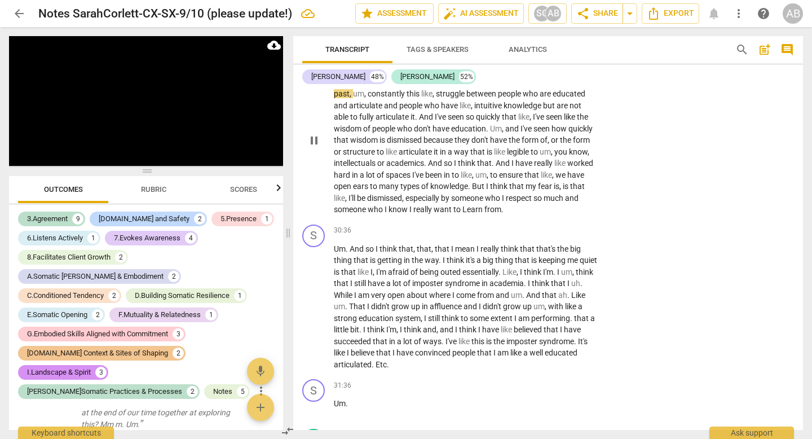
scroll to position [6739, 0]
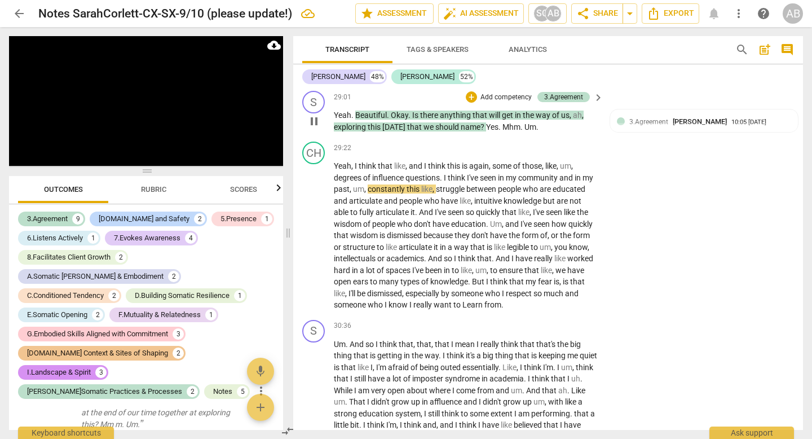
click at [463, 103] on div "+ Add competency 3.Agreement keyboard_arrow_right" at bounding box center [533, 97] width 141 height 12
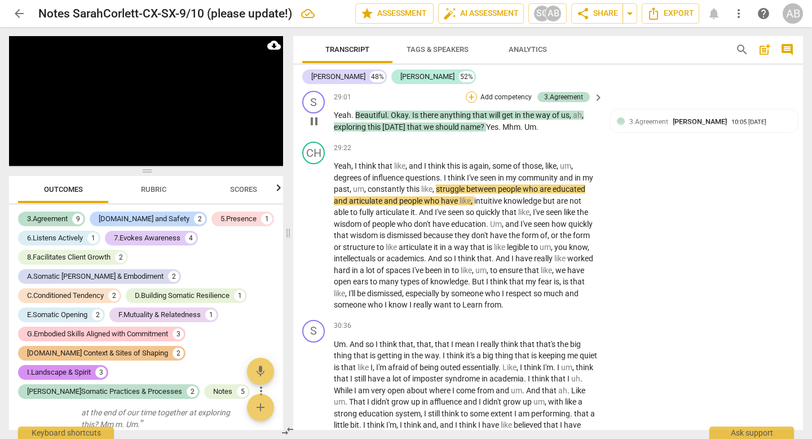
click at [466, 103] on div "+" at bounding box center [471, 96] width 11 height 11
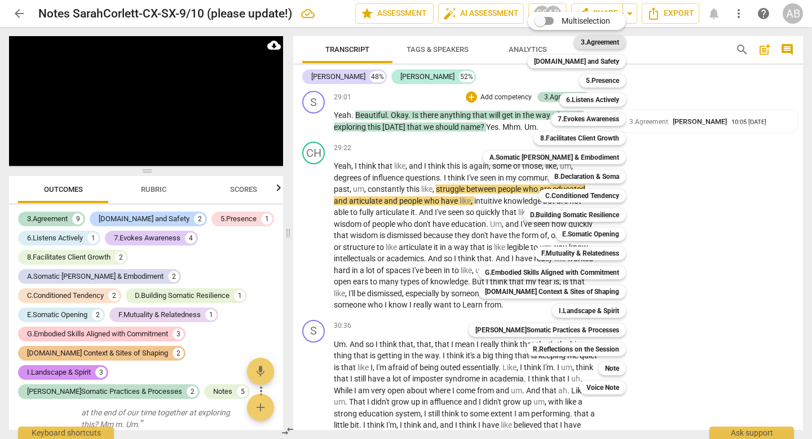
click at [583, 44] on b "3.Agreement" at bounding box center [600, 43] width 38 height 14
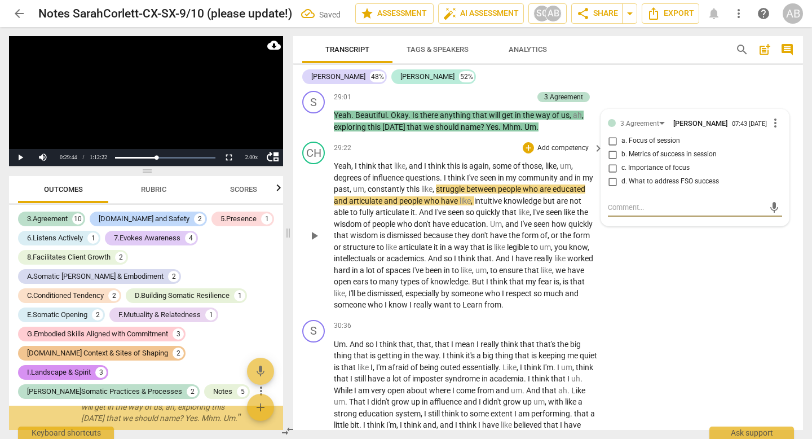
scroll to position [1790, 0]
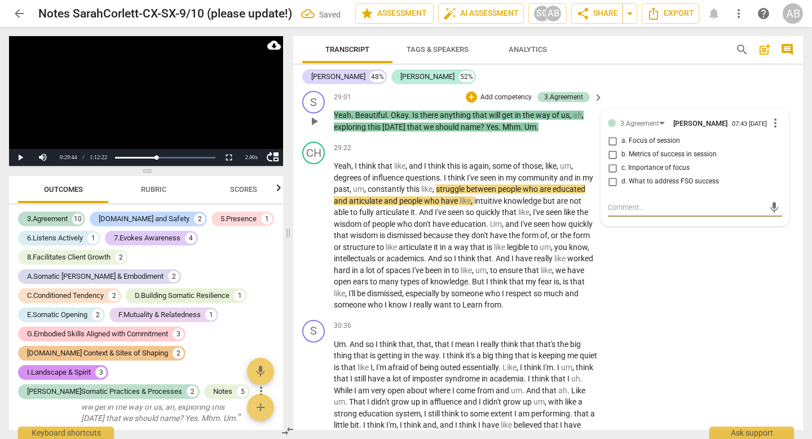
click at [609, 188] on input "d. What to address FSO success" at bounding box center [612, 182] width 18 height 14
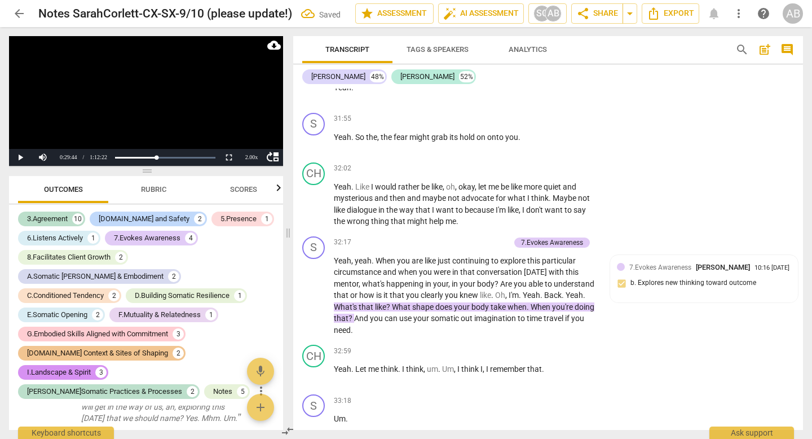
scroll to position [7332, 0]
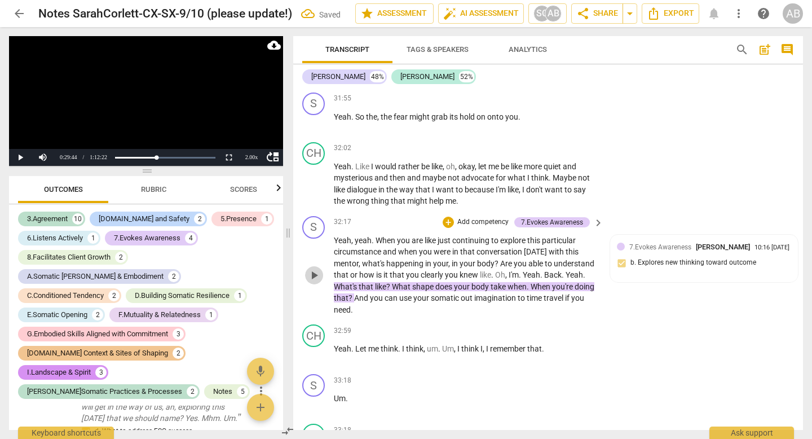
click at [312, 282] on span "play_arrow" at bounding box center [314, 275] width 14 height 14
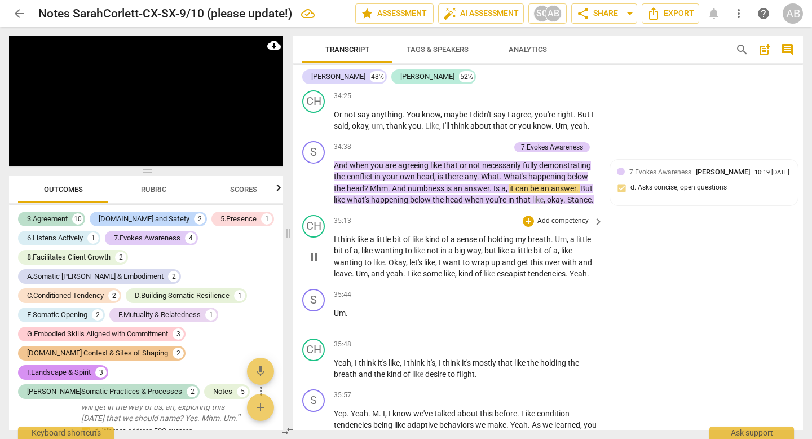
scroll to position [7947, 0]
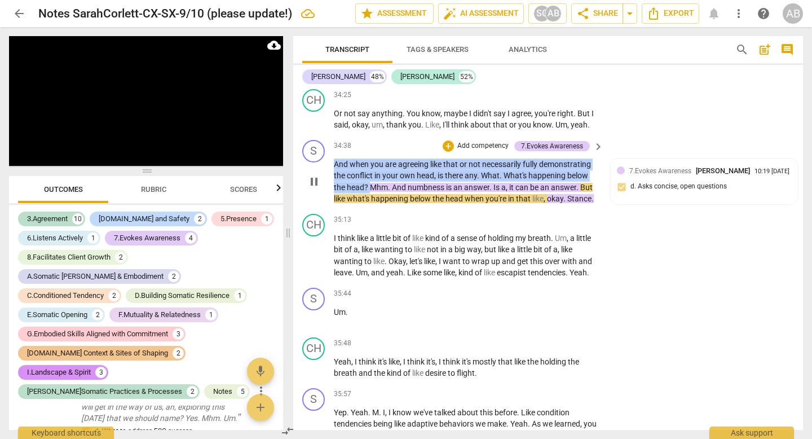
drag, startPoint x: 370, startPoint y: 221, endPoint x: 331, endPoint y: 199, distance: 44.2
click at [331, 199] on div "S play_arrow pause 34:38 + Add competency 7.Evokes Awareness keyboard_arrow_rig…" at bounding box center [548, 172] width 510 height 74
click at [448, 152] on div "+" at bounding box center [448, 145] width 11 height 11
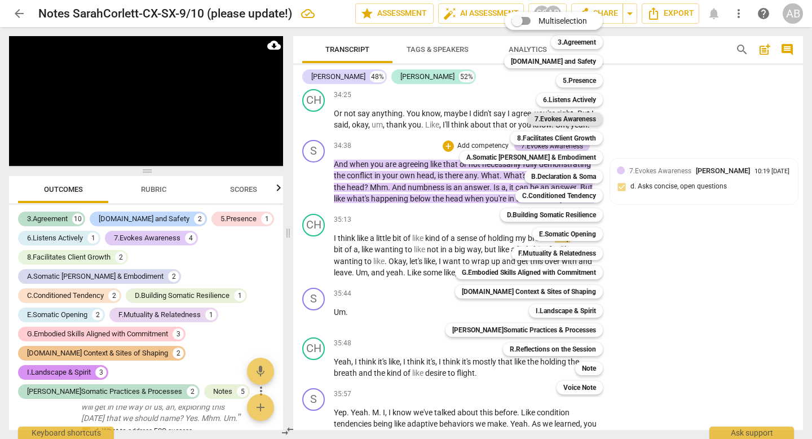
click at [573, 122] on b "7.Evokes Awareness" at bounding box center [564, 119] width 61 height 14
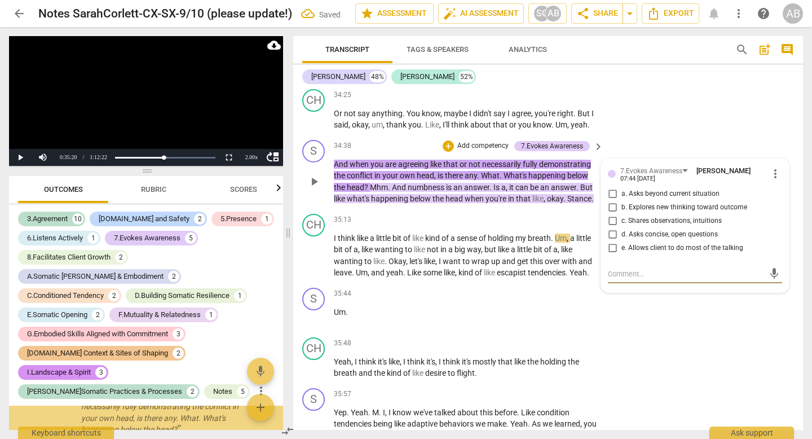
scroll to position [2158, 0]
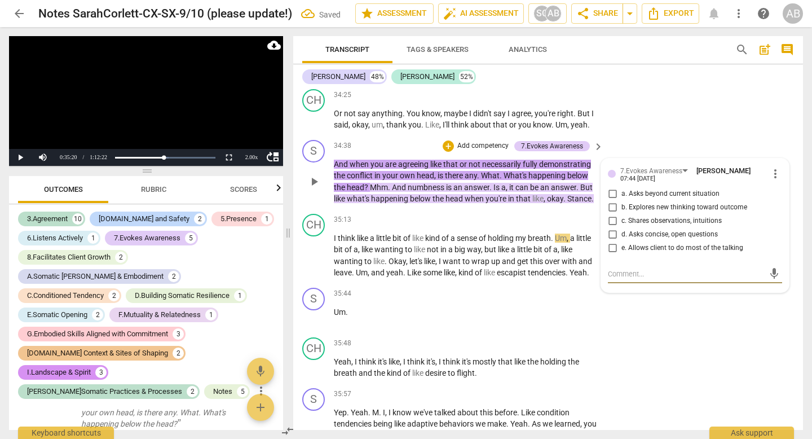
click at [609, 201] on input "a. Asks beyond current situation" at bounding box center [612, 194] width 18 height 14
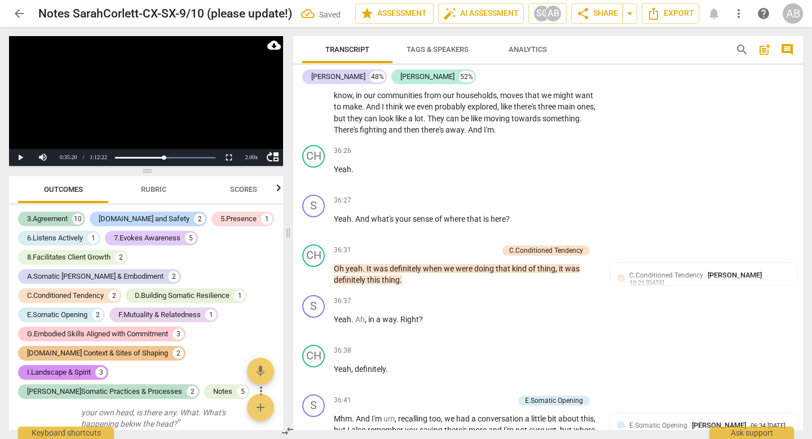
scroll to position [8292, 0]
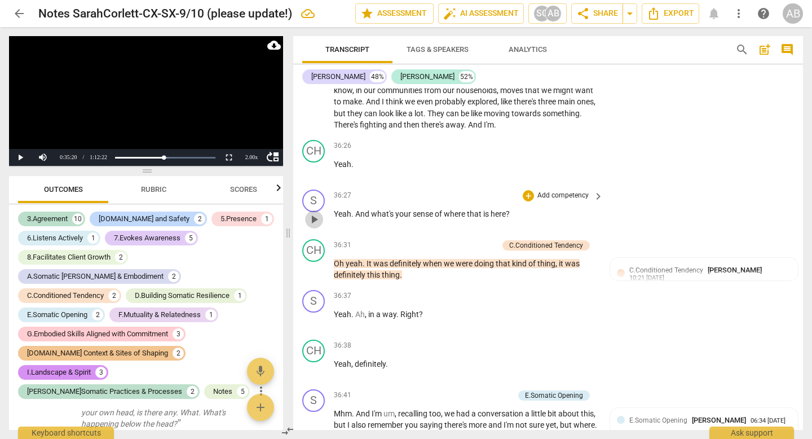
click at [315, 226] on span "play_arrow" at bounding box center [314, 220] width 14 height 14
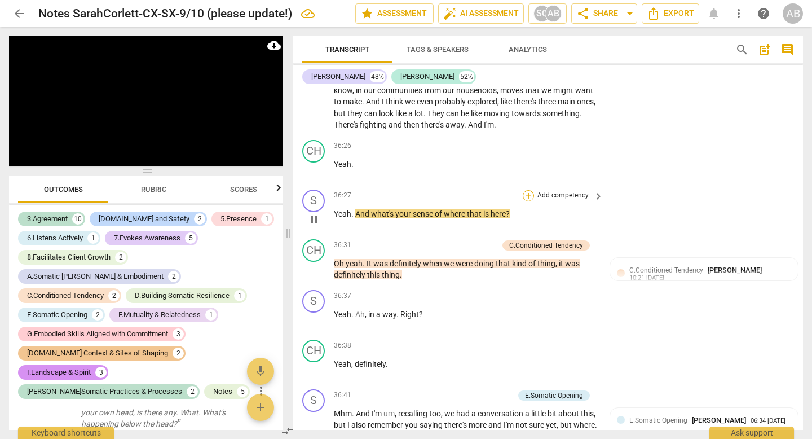
click at [526, 201] on div "+" at bounding box center [528, 195] width 11 height 11
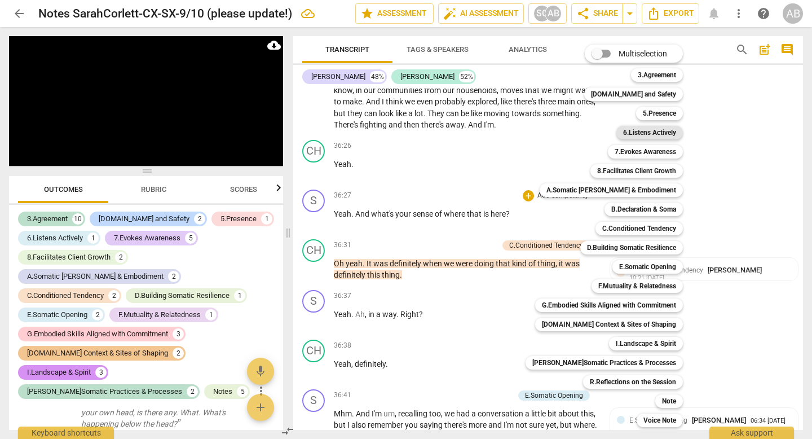
click at [630, 135] on b "6.Listens Actively" at bounding box center [649, 133] width 53 height 14
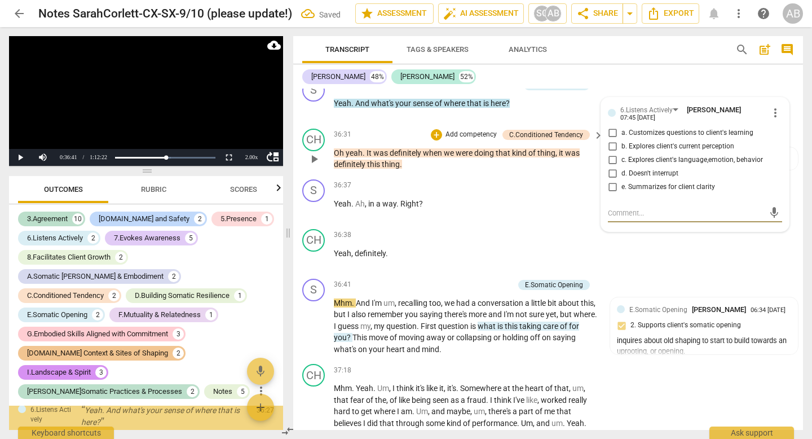
scroll to position [2240, 0]
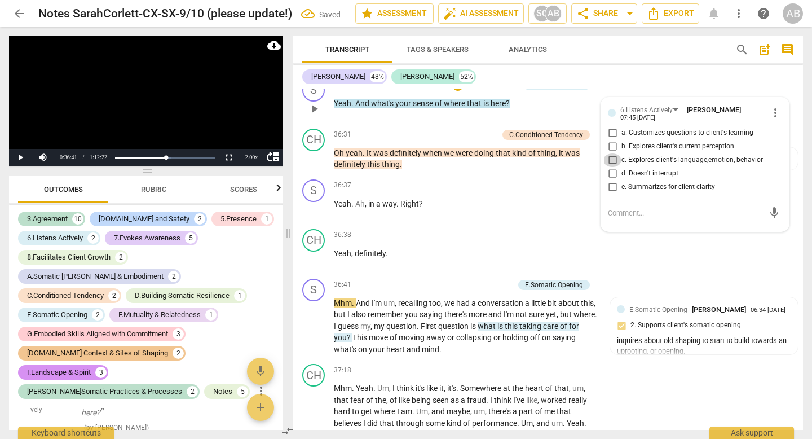
click at [608, 167] on input "c. Explores client's language,emotion, behavior" at bounding box center [612, 160] width 18 height 14
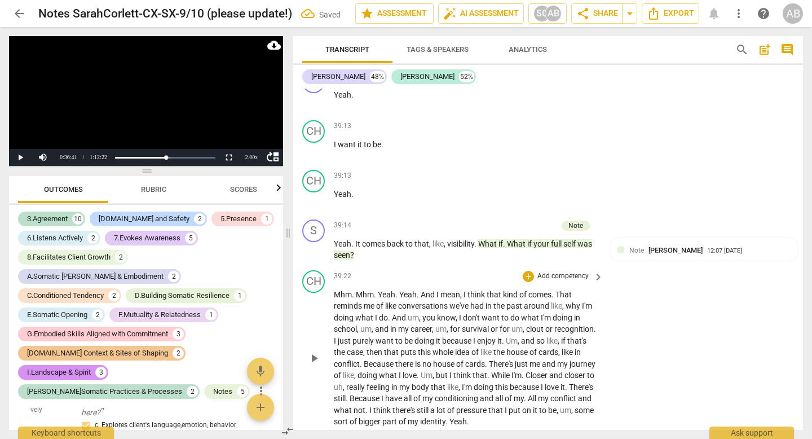
scroll to position [8914, 0]
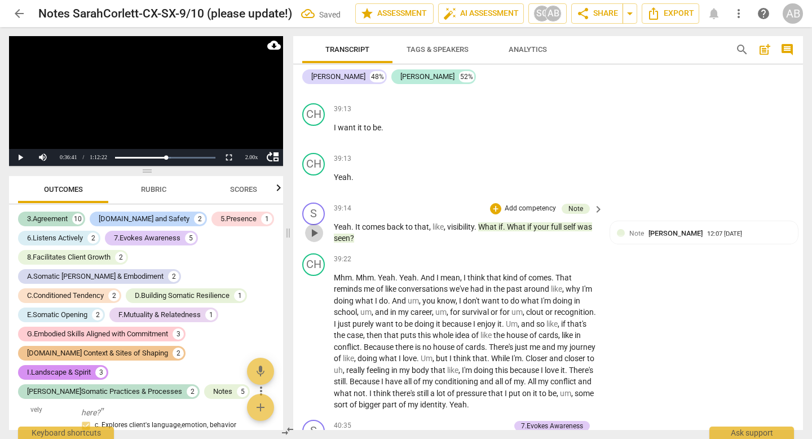
click at [311, 240] on span "play_arrow" at bounding box center [314, 233] width 14 height 14
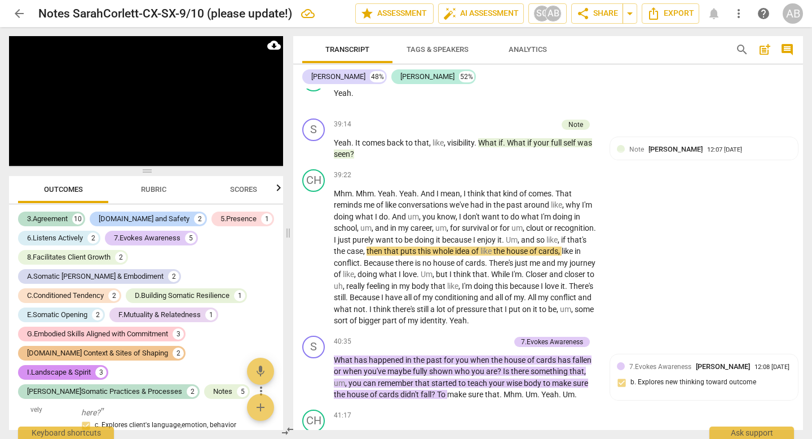
scroll to position [8988, 0]
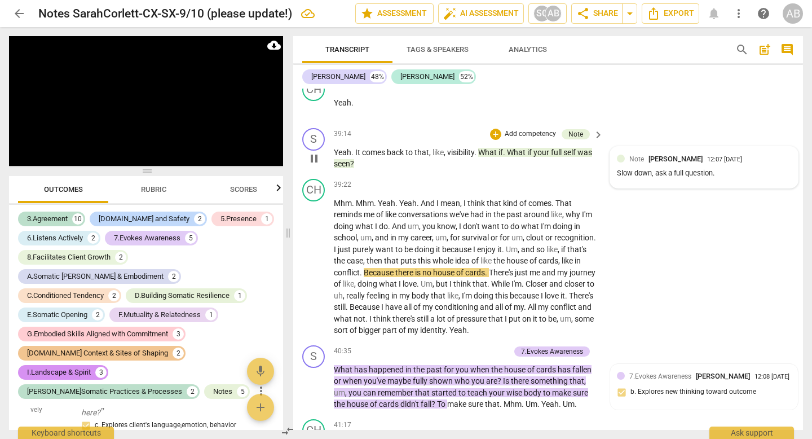
click at [716, 179] on div "Slow down, ask a full question." at bounding box center [704, 173] width 174 height 11
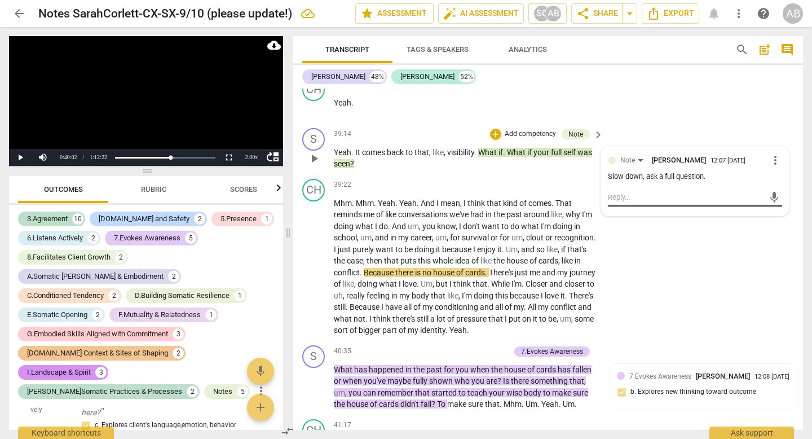
click at [672, 206] on div "mic" at bounding box center [695, 197] width 174 height 18
click at [666, 202] on textarea at bounding box center [686, 197] width 156 height 11
click at [766, 209] on span "send" at bounding box center [774, 203] width 16 height 14
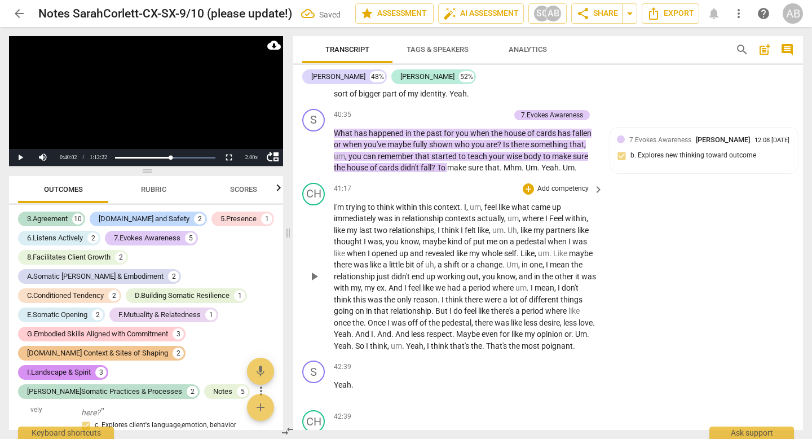
scroll to position [9228, 0]
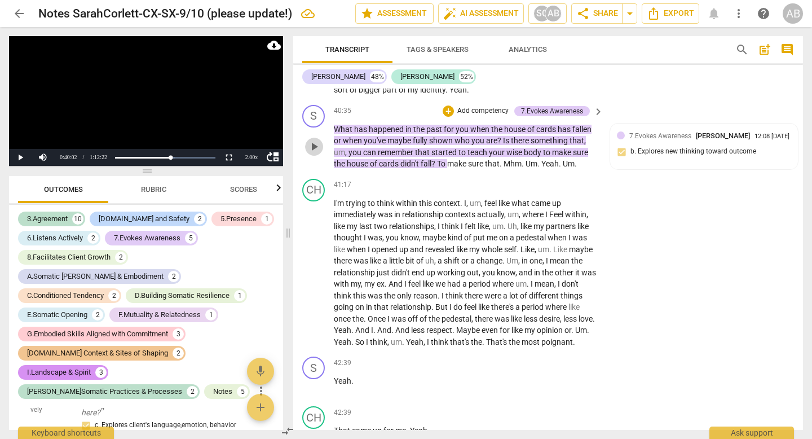
click at [315, 153] on span "play_arrow" at bounding box center [314, 147] width 14 height 14
click at [450, 117] on div "+" at bounding box center [448, 110] width 11 height 11
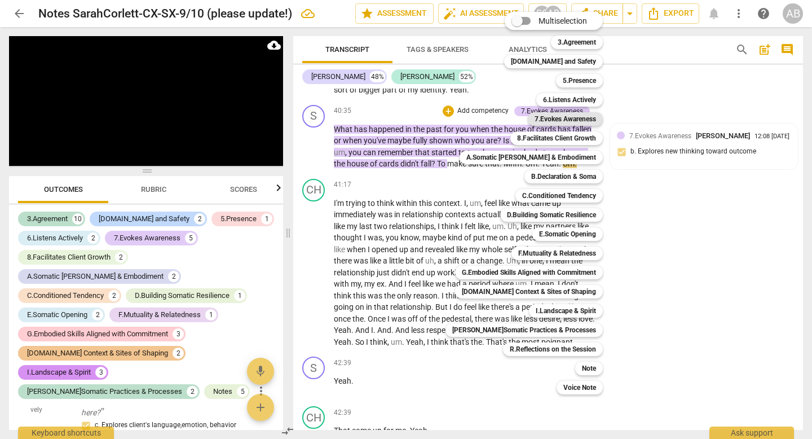
click at [575, 122] on b "7.Evokes Awareness" at bounding box center [564, 119] width 61 height 14
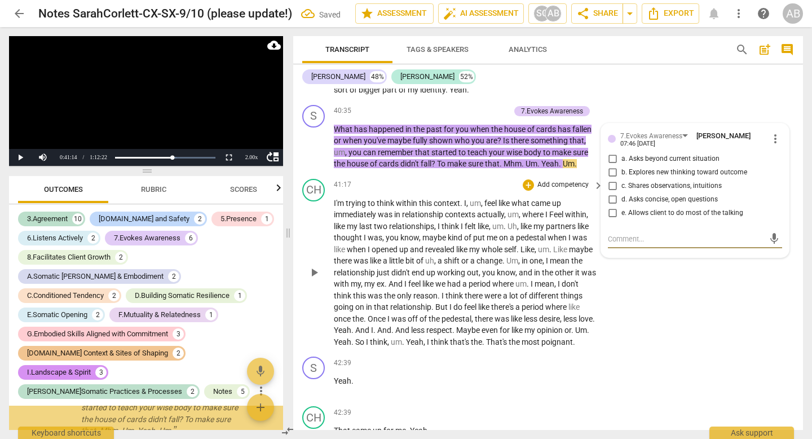
scroll to position [2672, 0]
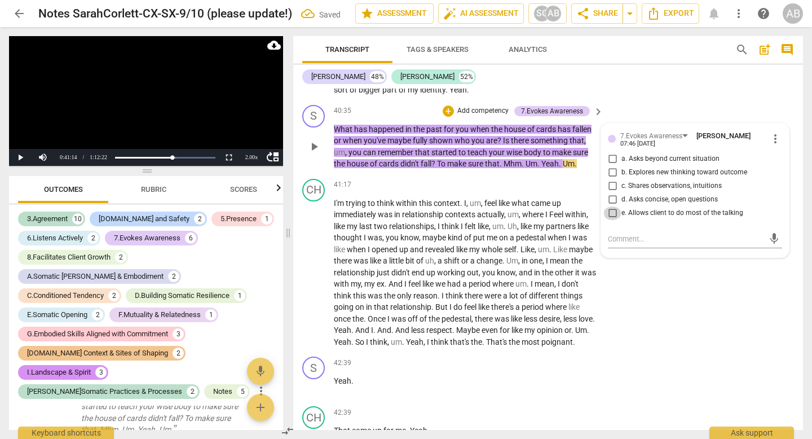
click at [610, 220] on input "e. Allows client to do most of the talking" at bounding box center [612, 213] width 18 height 14
click at [615, 244] on textarea at bounding box center [686, 238] width 156 height 11
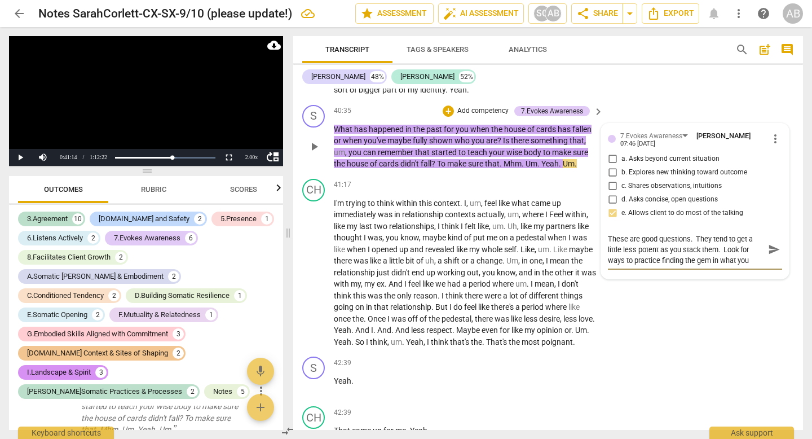
scroll to position [10, 0]
click at [770, 255] on span "send" at bounding box center [774, 249] width 12 height 12
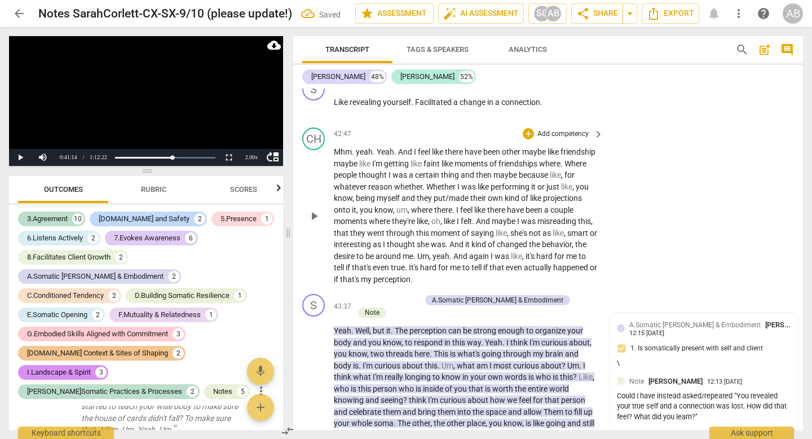
scroll to position [9608, 0]
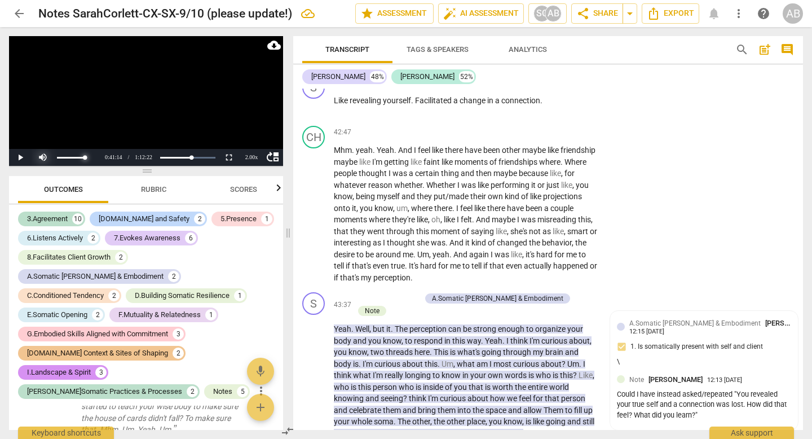
click at [32, 158] on div at bounding box center [66, 157] width 68 height 17
click at [35, 159] on div at bounding box center [66, 157] width 68 height 17
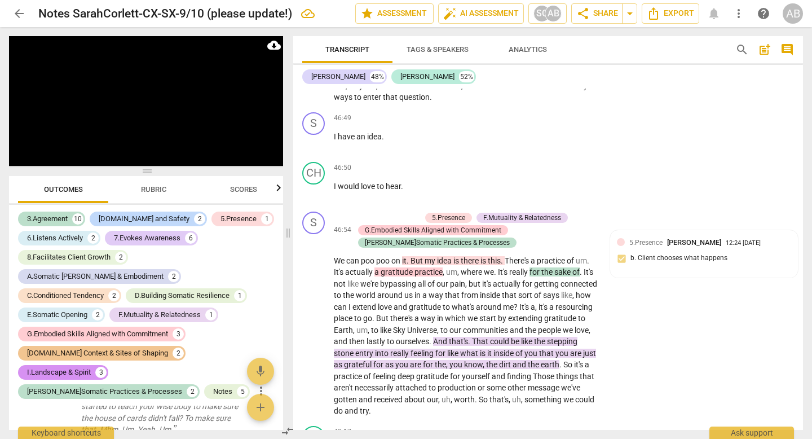
scroll to position [10498, 0]
click at [351, 89] on span "so" at bounding box center [354, 84] width 10 height 9
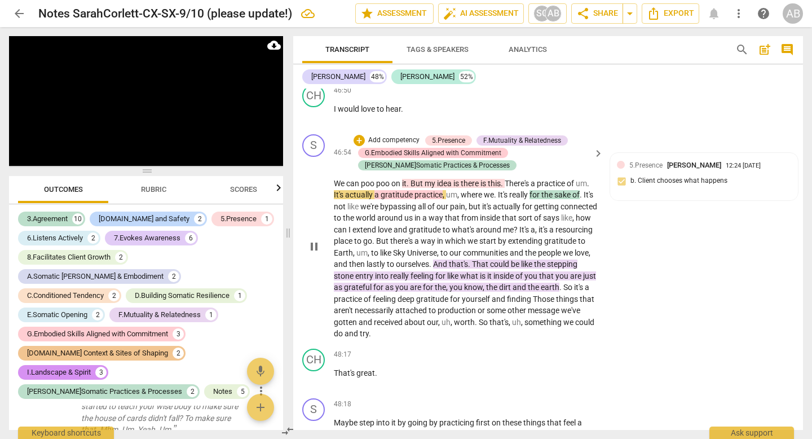
scroll to position [10582, 0]
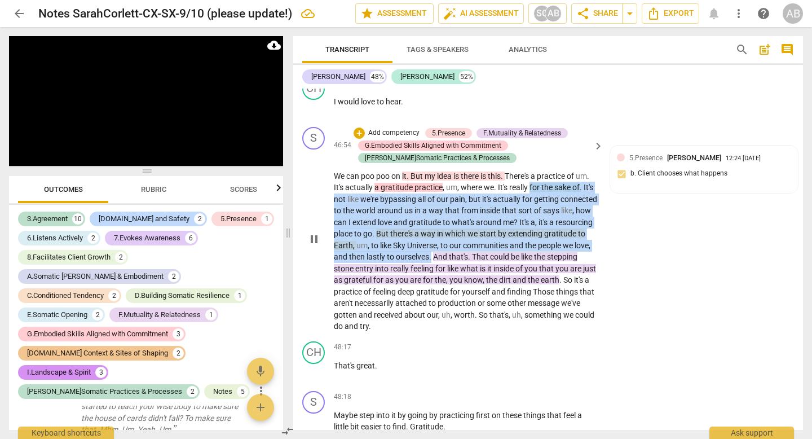
drag, startPoint x: 530, startPoint y: 229, endPoint x: 514, endPoint y: 298, distance: 70.1
click at [514, 298] on p "We can poo poo on it . But my idea is there is this . There's a practice of um …" at bounding box center [466, 251] width 264 height 162
click at [356, 139] on div "+" at bounding box center [358, 132] width 11 height 11
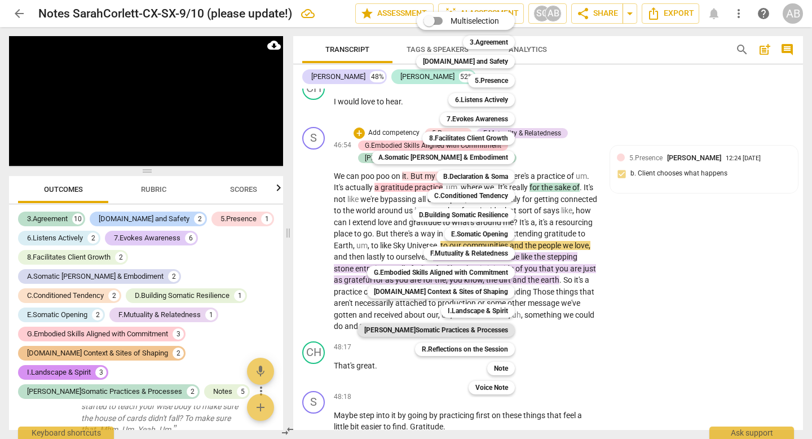
click at [479, 325] on b "[PERSON_NAME]Somatic Practices & Processes" at bounding box center [436, 330] width 144 height 14
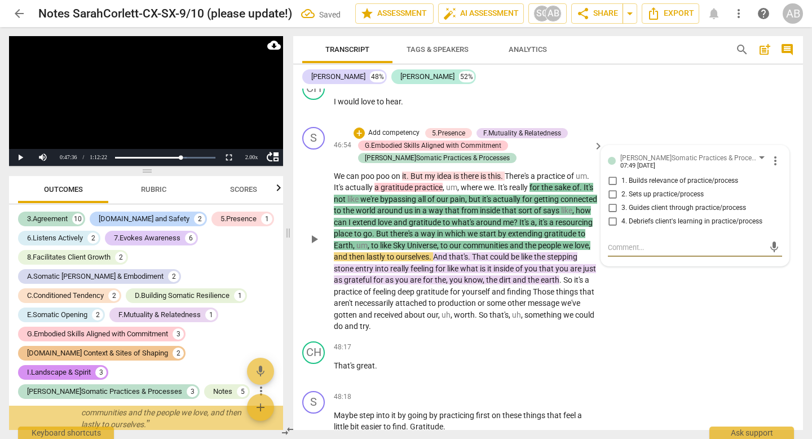
scroll to position [3655, 0]
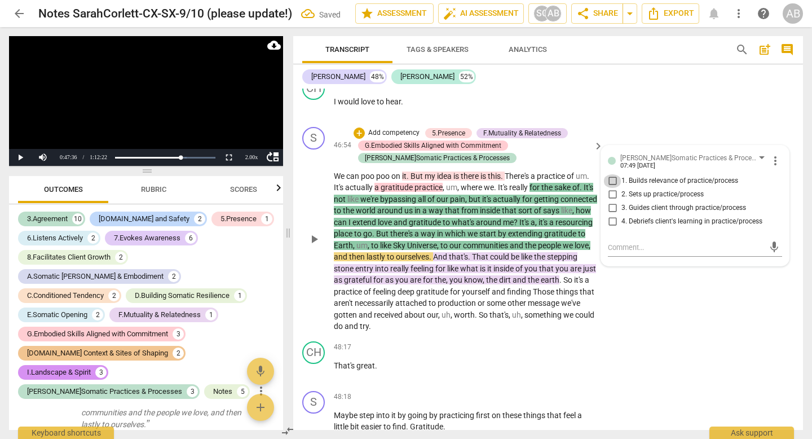
click at [608, 188] on input "1. Builds relevance of practice/process" at bounding box center [612, 181] width 18 height 14
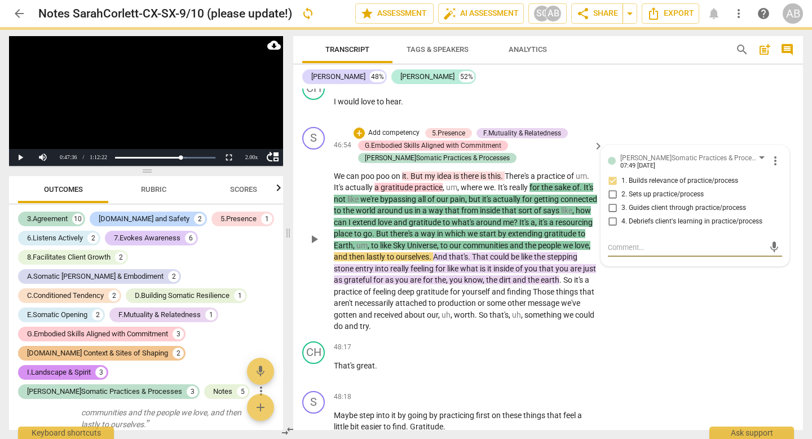
click at [673, 253] on textarea at bounding box center [686, 247] width 156 height 11
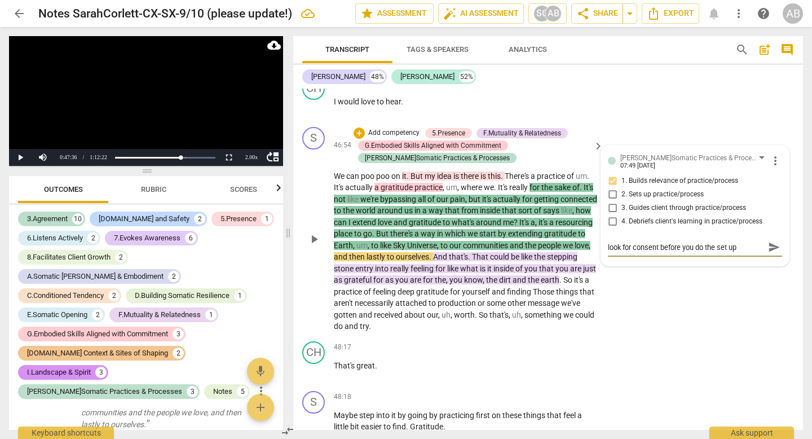
click at [608, 253] on textarea "look for consent before you do the set up" at bounding box center [686, 247] width 156 height 11
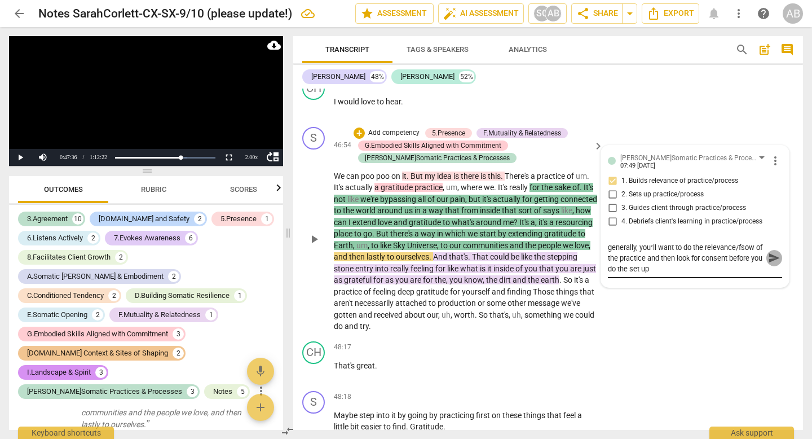
click at [770, 264] on span "send" at bounding box center [774, 257] width 12 height 12
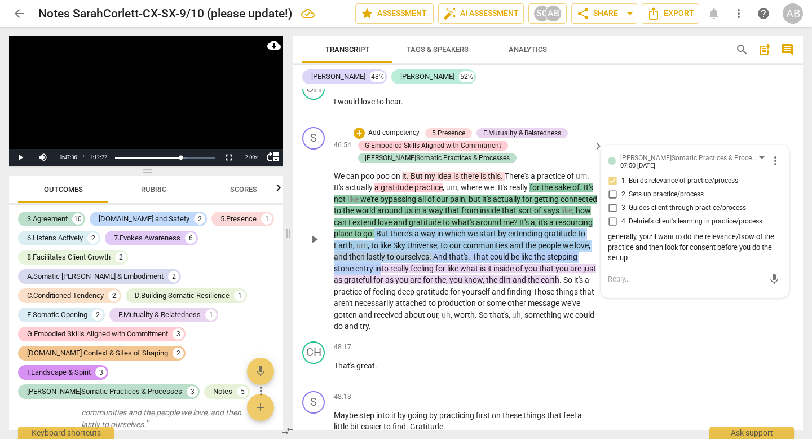
drag, startPoint x: 432, startPoint y: 274, endPoint x: 450, endPoint y: 310, distance: 40.3
click at [450, 310] on p "We can poo poo on it . But my idea is there is this . There's a practice of um …" at bounding box center [466, 251] width 264 height 162
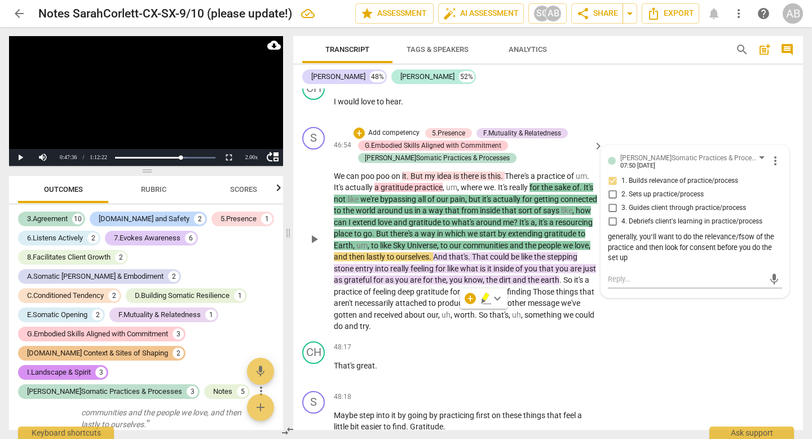
click at [636, 263] on div "generally, youʻll want to do the relevance/fsow of the practice and then look f…" at bounding box center [695, 248] width 174 height 32
click at [627, 288] on div "mic" at bounding box center [695, 279] width 174 height 18
click at [624, 284] on textarea at bounding box center [686, 278] width 156 height 11
click at [716, 284] on textarea "in this case, the set up is part of" at bounding box center [686, 278] width 156 height 11
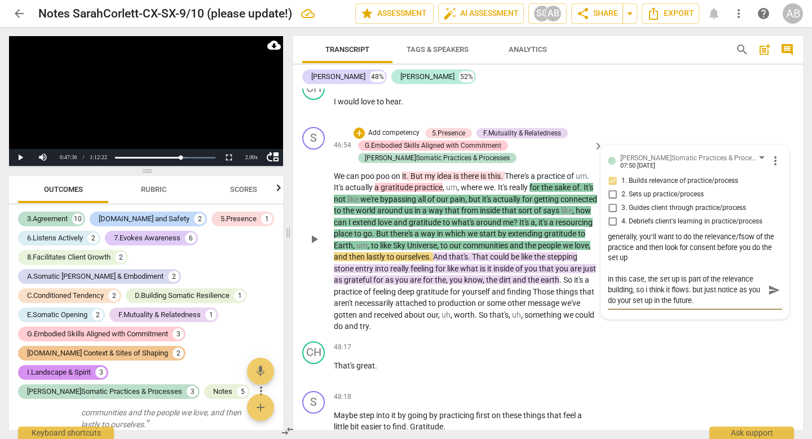
drag, startPoint x: 703, startPoint y: 334, endPoint x: 646, endPoint y: 334, distance: 56.9
click at [646, 306] on textarea "in this case, the set up is part of the relevance building, so i think it flows…" at bounding box center [686, 289] width 156 height 32
click at [768, 296] on span "send" at bounding box center [774, 290] width 12 height 12
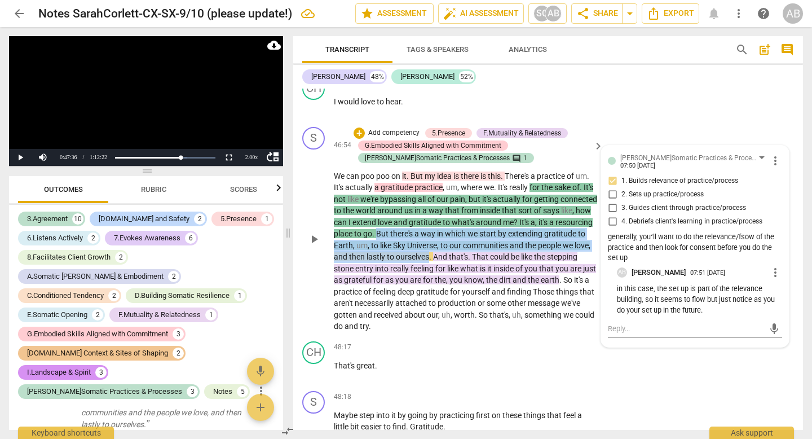
drag, startPoint x: 433, startPoint y: 278, endPoint x: 513, endPoint y: 300, distance: 83.0
click at [513, 300] on p "We can poo poo on it . But my idea is there is this . There's a practice of um …" at bounding box center [466, 251] width 264 height 162
click at [357, 139] on div "+" at bounding box center [358, 132] width 11 height 11
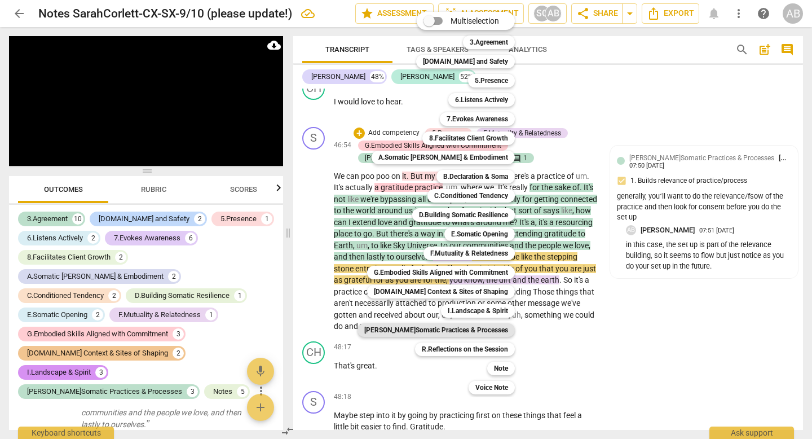
click at [443, 325] on b "[PERSON_NAME]Somatic Practices & Processes" at bounding box center [436, 330] width 144 height 14
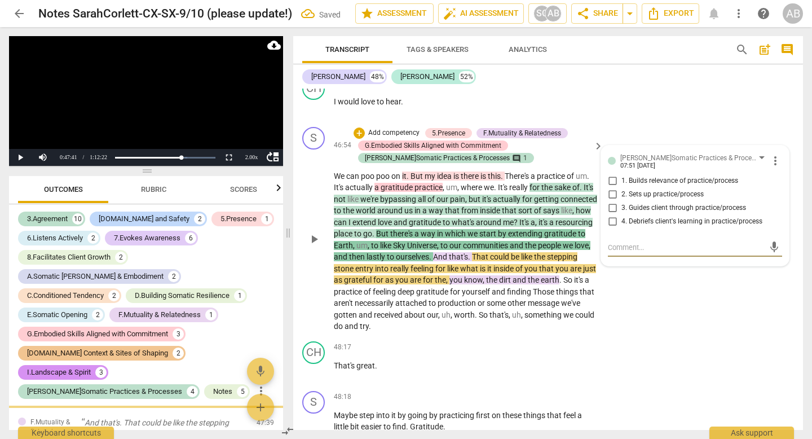
scroll to position [3818, 0]
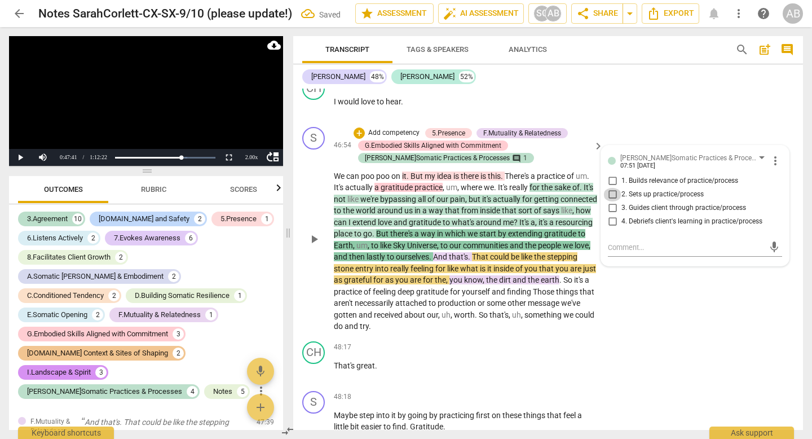
click at [608, 201] on input "2. Sets up practice/process" at bounding box center [612, 195] width 18 height 14
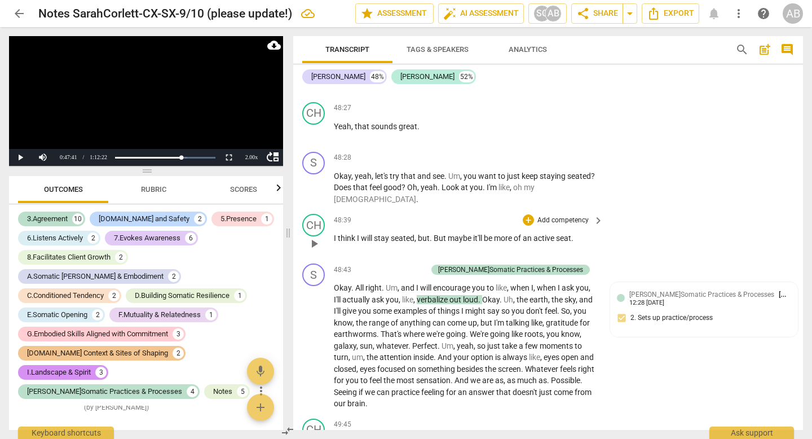
scroll to position [11027, 0]
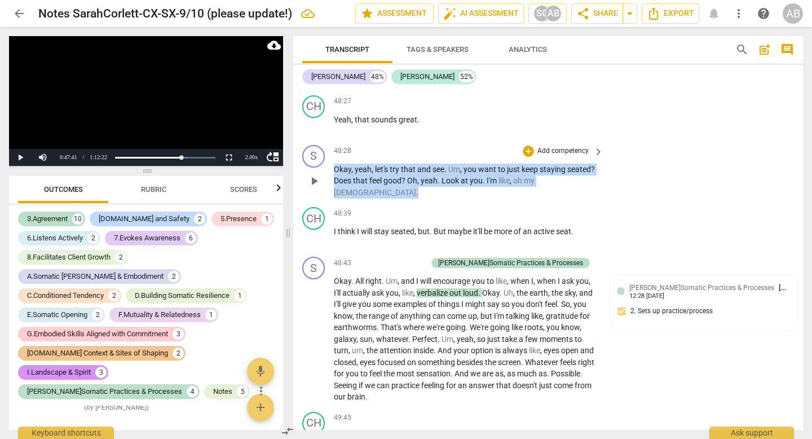
drag, startPoint x: 572, startPoint y: 226, endPoint x: 337, endPoint y: 206, distance: 235.9
click at [337, 198] on div "48:28 + Add competency keyboard_arrow_right Okay , yeah , let's try that and se…" at bounding box center [469, 172] width 271 height 54
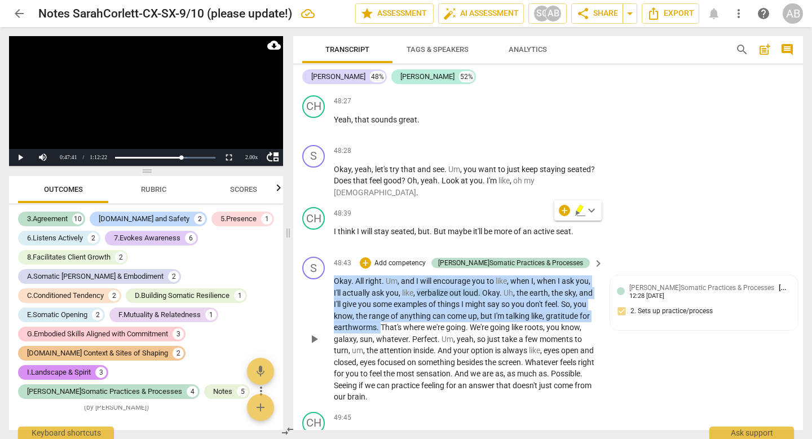
drag, startPoint x: 379, startPoint y: 360, endPoint x: 328, endPoint y: 312, distance: 70.6
click at [328, 312] on div "S play_arrow pause 48:43 + Add competency J.Somatic Practices & Processes keybo…" at bounding box center [548, 329] width 510 height 155
click at [371, 268] on div "+" at bounding box center [365, 262] width 11 height 11
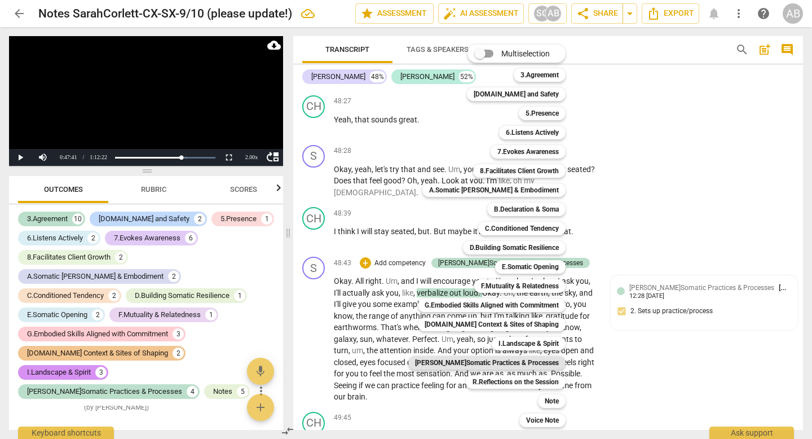
click at [534, 360] on b "[PERSON_NAME]Somatic Practices & Processes" at bounding box center [487, 363] width 144 height 14
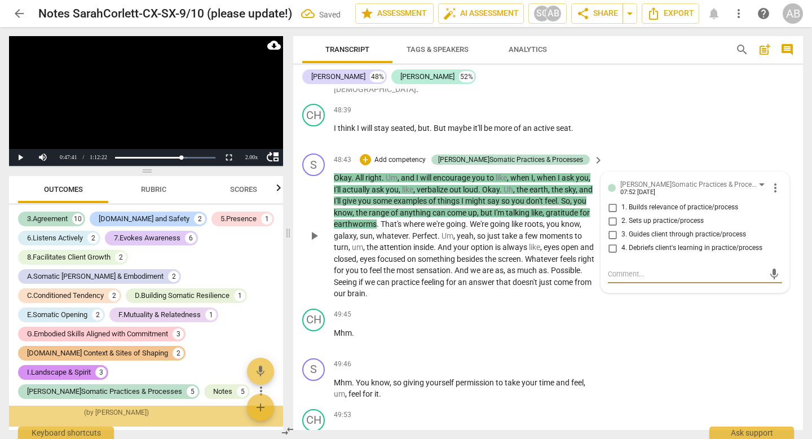
scroll to position [4080, 0]
click at [612, 228] on input "2. Sets up practice/process" at bounding box center [612, 221] width 18 height 14
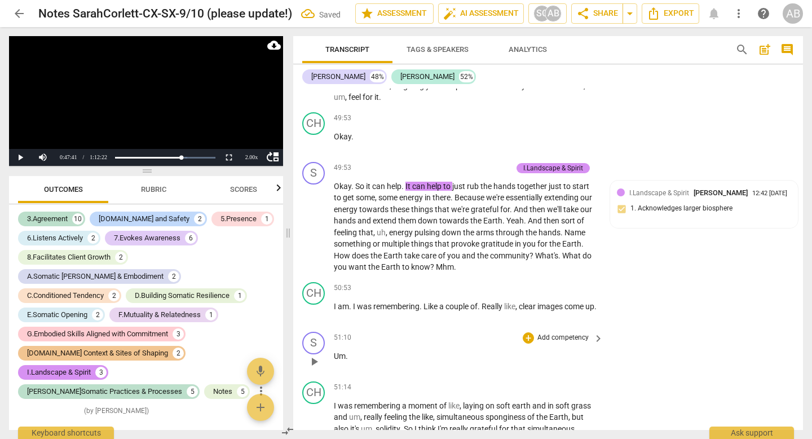
scroll to position [11441, 0]
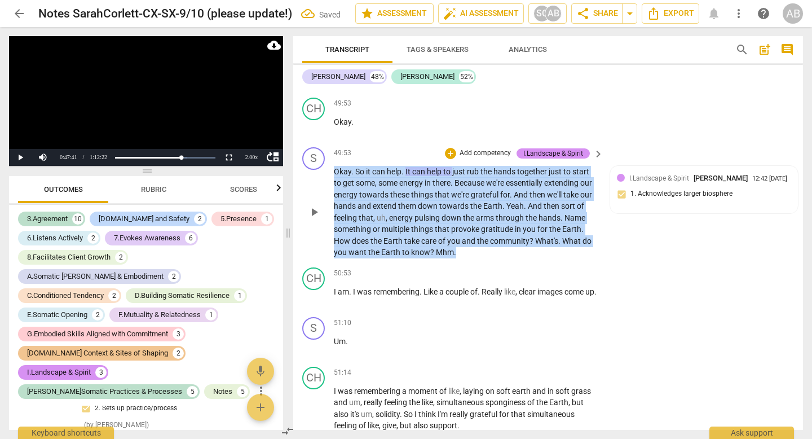
drag, startPoint x: 475, startPoint y: 288, endPoint x: 331, endPoint y: 209, distance: 163.5
click at [331, 209] on div "S play_arrow pause 49:53 + Add competency I.Landscape & Spirit keyboard_arrow_r…" at bounding box center [548, 203] width 510 height 120
click at [455, 159] on div "+ Add competency" at bounding box center [478, 153] width 67 height 11
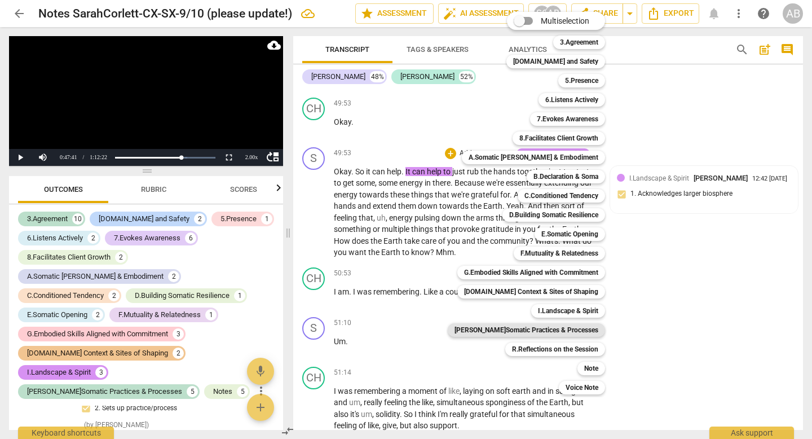
click at [566, 327] on b "[PERSON_NAME]Somatic Practices & Processes" at bounding box center [526, 330] width 144 height 14
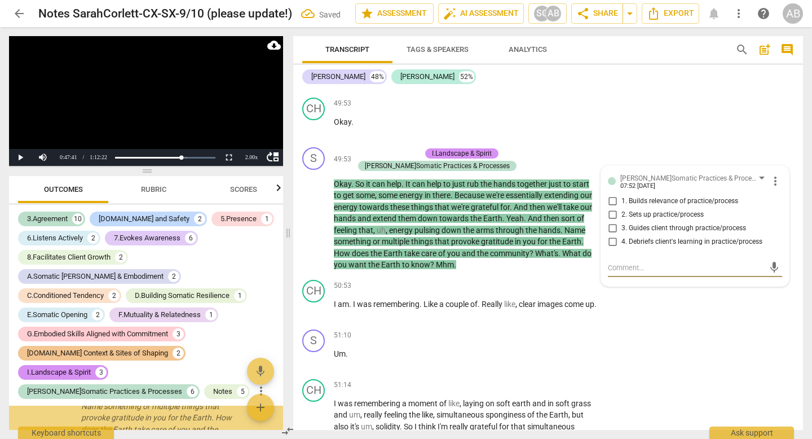
scroll to position [4301, 0]
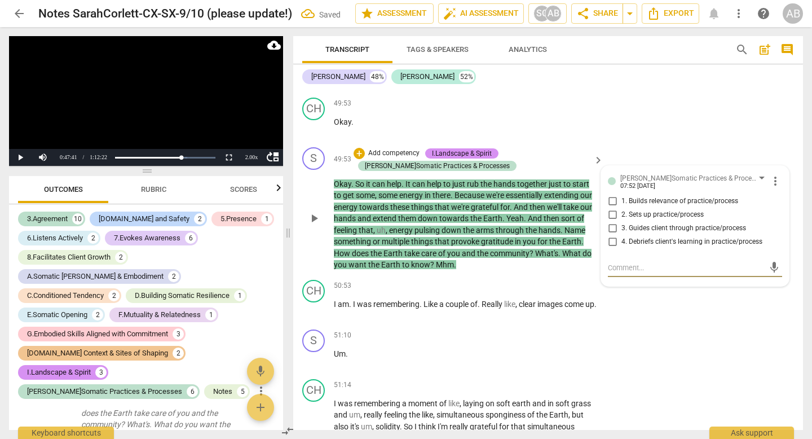
click at [612, 235] on input "3. Guides client through practice/process" at bounding box center [612, 229] width 18 height 14
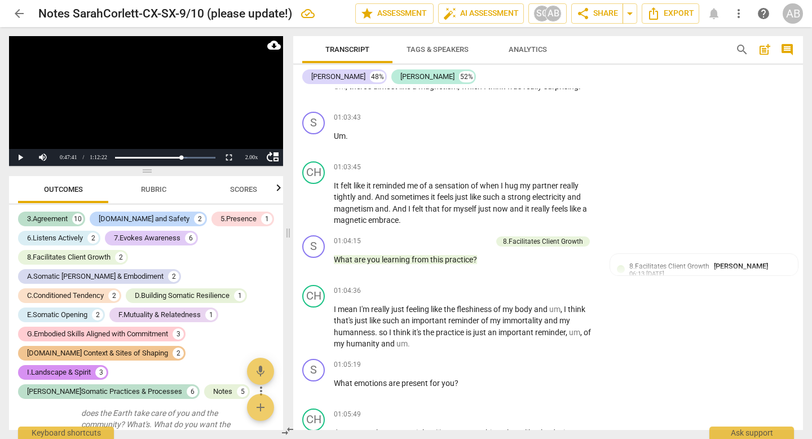
scroll to position [13394, 0]
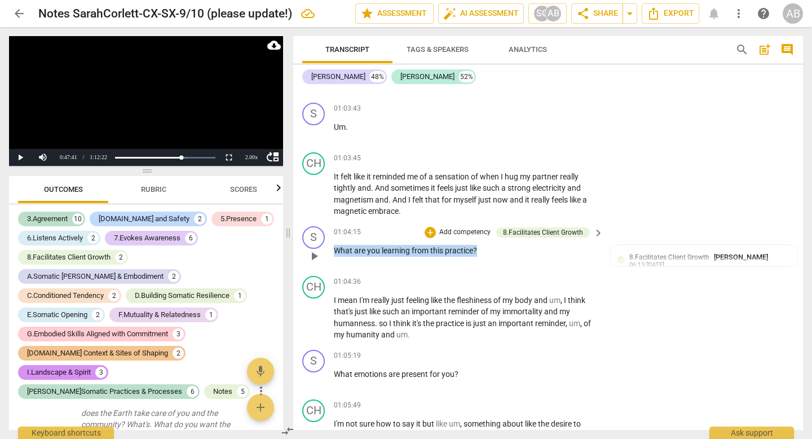
drag, startPoint x: 497, startPoint y: 285, endPoint x: 317, endPoint y: 282, distance: 179.3
click at [317, 271] on div "S play_arrow pause 01:04:15 + Add competency 8.Facilitates Client Growth keyboa…" at bounding box center [548, 247] width 510 height 50
click at [431, 238] on div "+" at bounding box center [430, 232] width 11 height 11
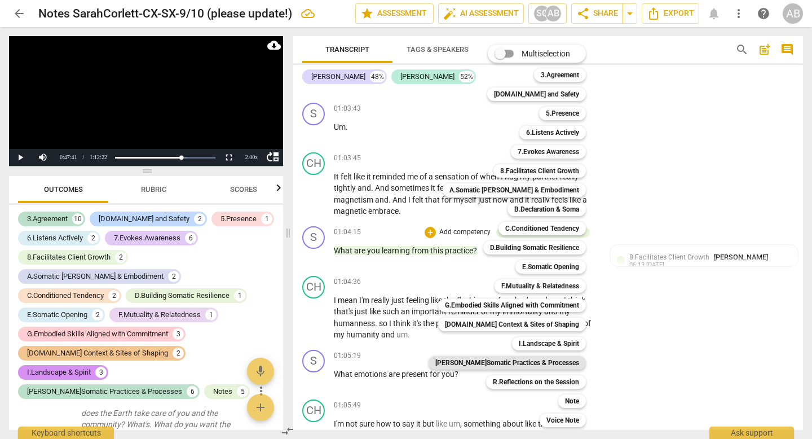
click at [506, 362] on b "[PERSON_NAME]Somatic Practices & Processes" at bounding box center [507, 363] width 144 height 14
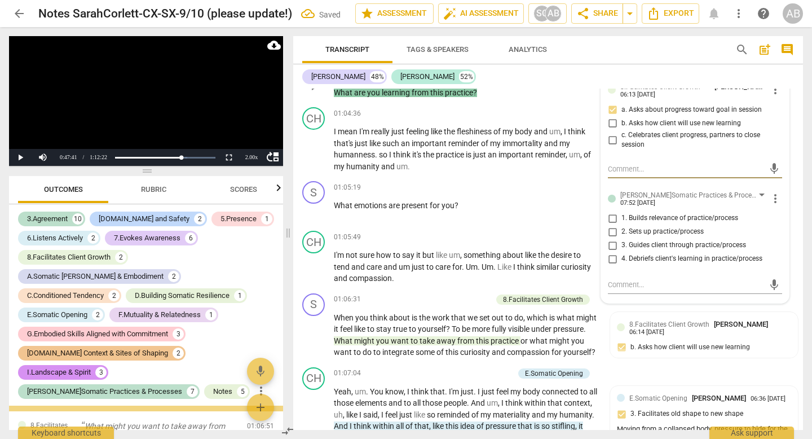
scroll to position [13667, 0]
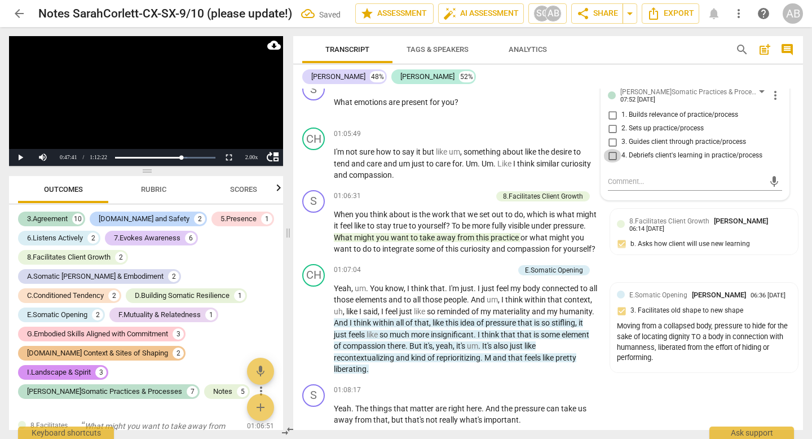
click at [612, 162] on input "4. Debriefs client's learning in practice/process" at bounding box center [612, 156] width 18 height 14
click at [617, 187] on textarea at bounding box center [686, 181] width 156 height 11
click at [773, 193] on span "send" at bounding box center [774, 186] width 12 height 12
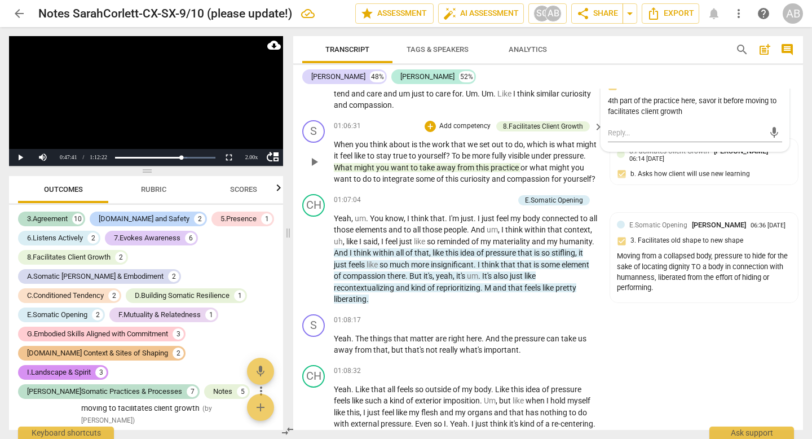
scroll to position [13739, 0]
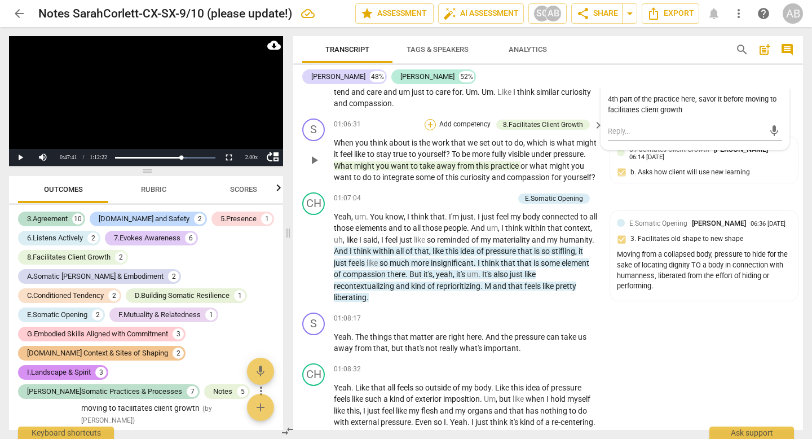
click at [432, 130] on div "+" at bounding box center [430, 124] width 11 height 11
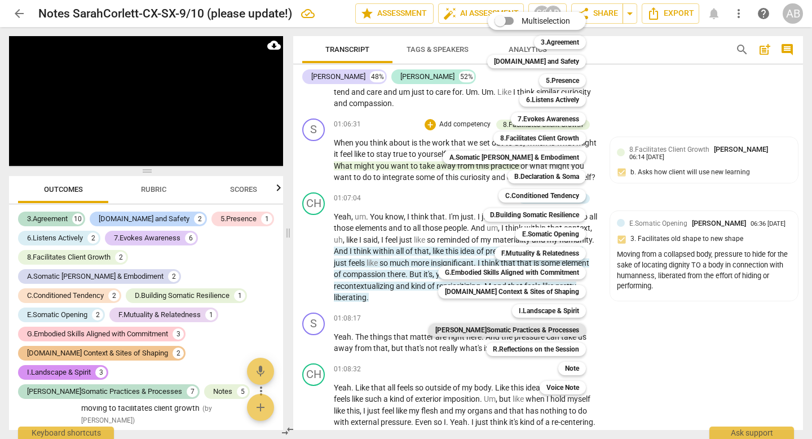
click at [502, 327] on b "[PERSON_NAME]Somatic Practices & Processes" at bounding box center [507, 330] width 144 height 14
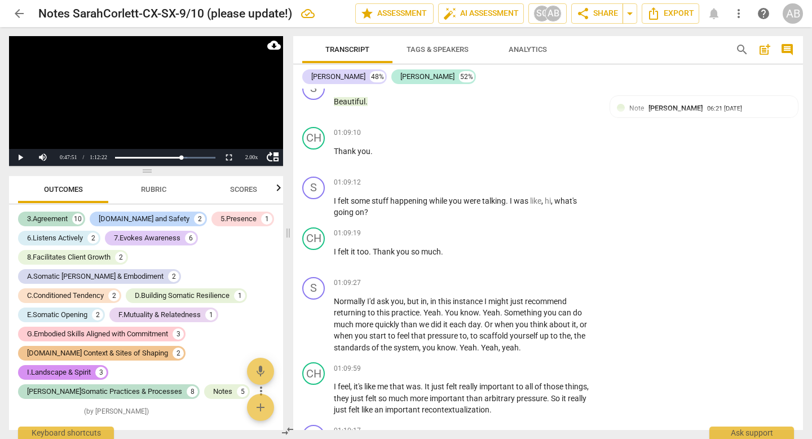
scroll to position [14107, 0]
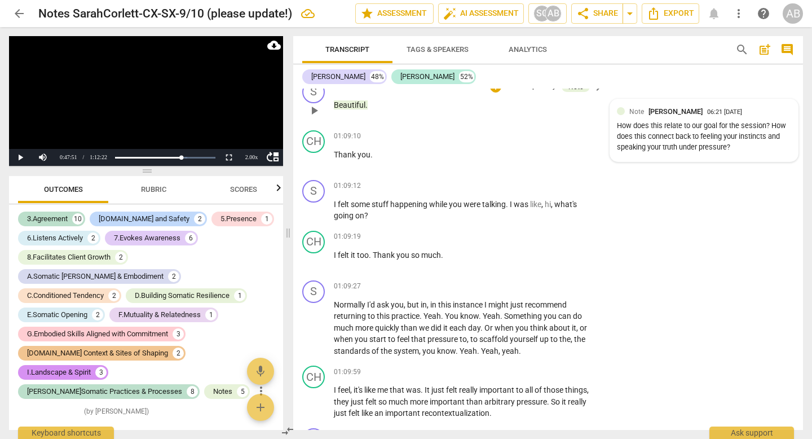
click at [731, 152] on div "How does this relate to our goal for the session? How does this connect back to…" at bounding box center [704, 137] width 174 height 32
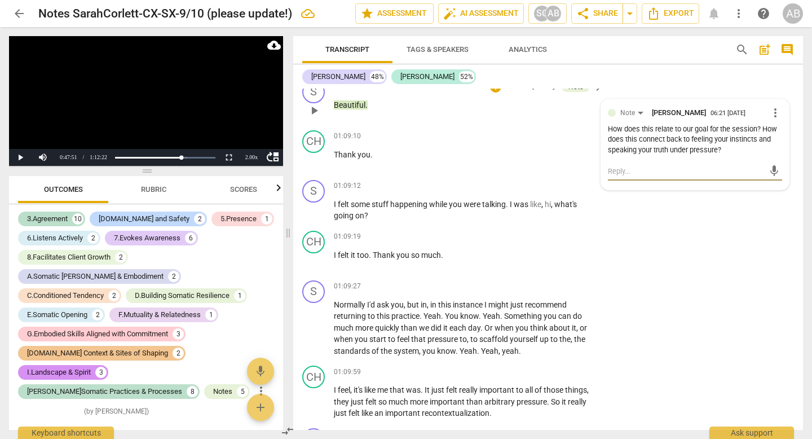
click at [629, 176] on textarea at bounding box center [686, 171] width 156 height 11
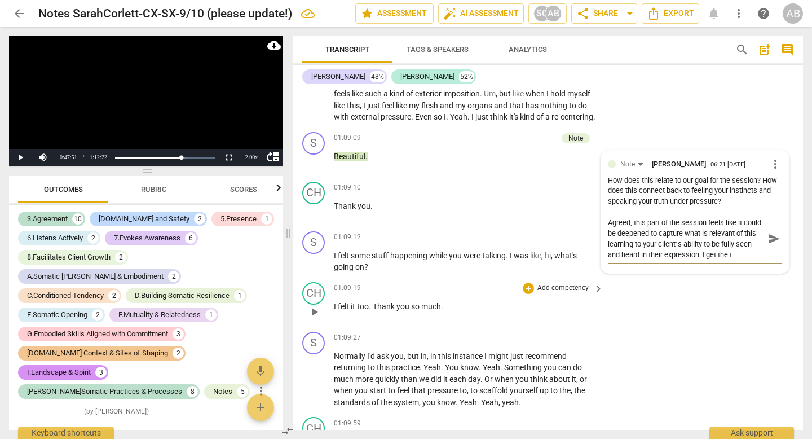
scroll to position [0, 0]
click at [769, 246] on button "send" at bounding box center [774, 238] width 16 height 16
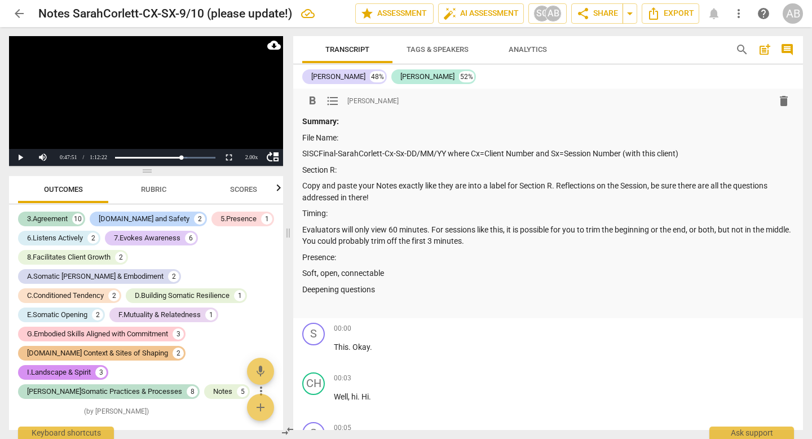
click at [400, 293] on p "Deepening questions" at bounding box center [548, 290] width 492 height 12
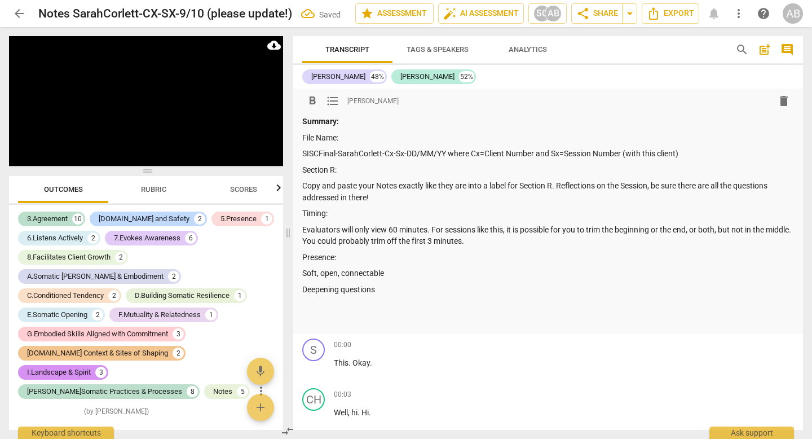
click at [501, 245] on p "Evaluators will only view 60 minutes. For sessions like this, it is possible fo…" at bounding box center [548, 235] width 492 height 23
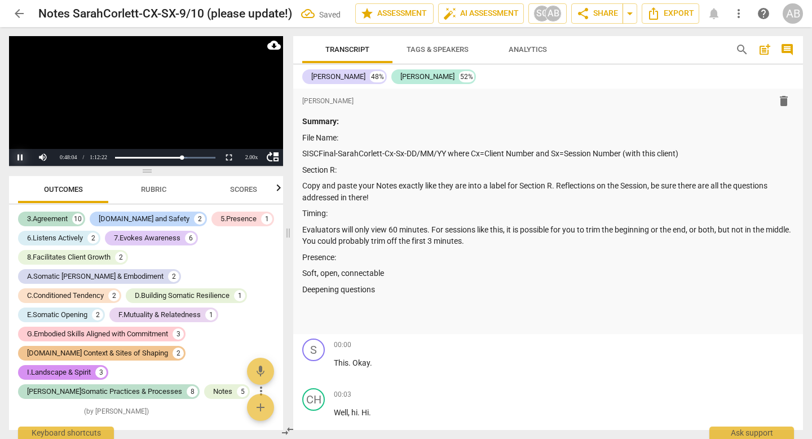
click at [24, 154] on button "Pause" at bounding box center [20, 157] width 23 height 17
click at [518, 238] on p "Evaluators will only view 60 minutes. For sessions like this, it is possible fo…" at bounding box center [548, 235] width 492 height 23
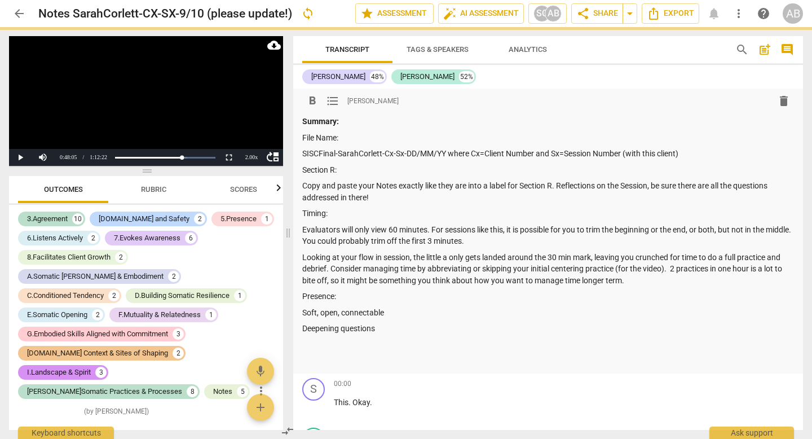
click at [386, 327] on p "Deepening questions" at bounding box center [548, 328] width 492 height 12
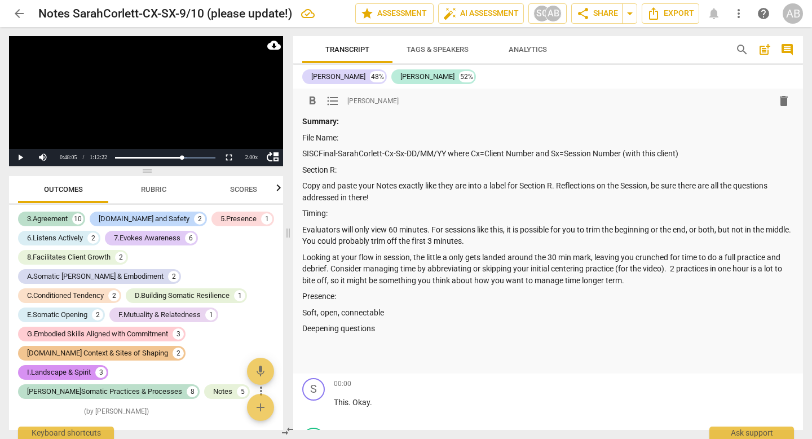
click at [303, 328] on p "Deepening questions" at bounding box center [548, 328] width 492 height 12
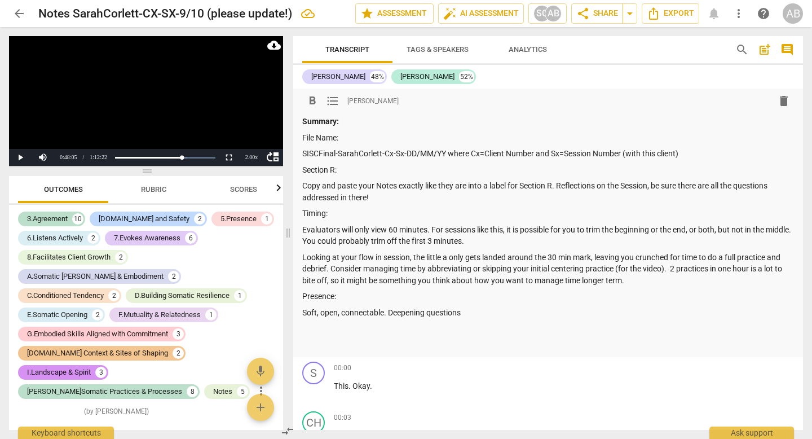
click at [468, 312] on p "Soft, open, connectable. Deepening questions" at bounding box center [548, 313] width 492 height 12
click at [514, 240] on p "Evaluators will only view 60 minutes. For sessions like this, it is possible fo…" at bounding box center [548, 235] width 492 height 23
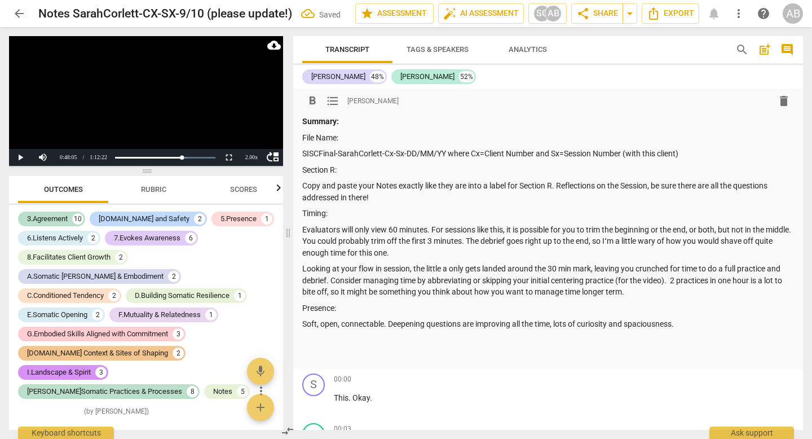
click at [691, 325] on p "Soft, open, connectable. Deepening questions are improving all the time, lots o…" at bounding box center [548, 324] width 492 height 12
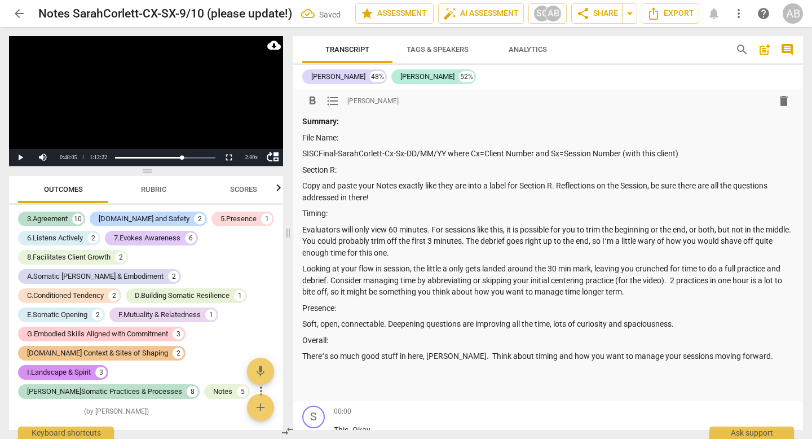
click at [452, 359] on p "Thereʻs so much good stuff in here, [PERSON_NAME]. Think about timing and how y…" at bounding box center [548, 356] width 492 height 12
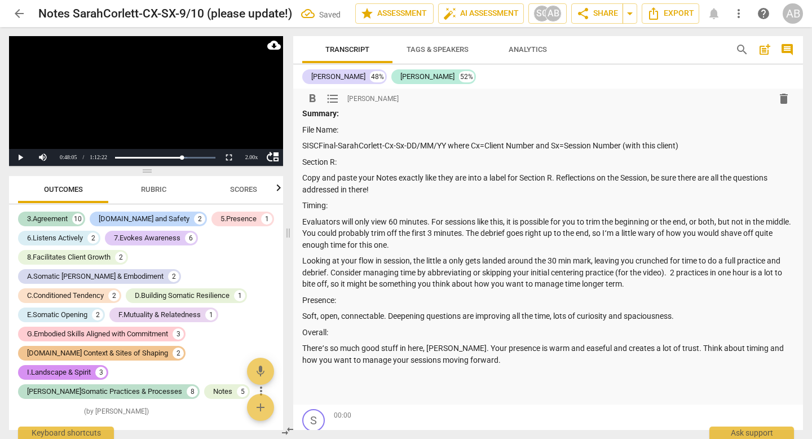
scroll to position [5, 0]
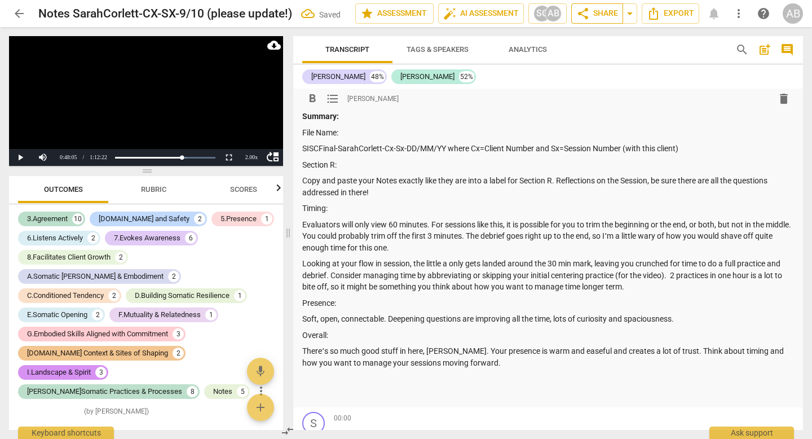
click at [590, 10] on span "share Share" at bounding box center [597, 14] width 42 height 14
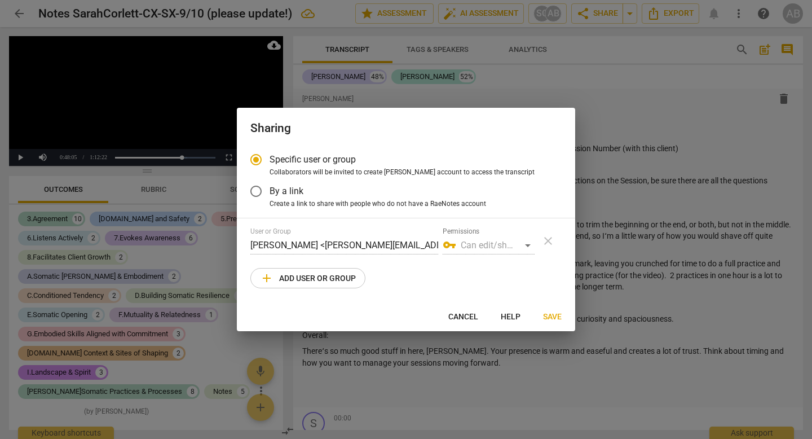
click at [324, 278] on span "add Add user or group" at bounding box center [308, 278] width 96 height 14
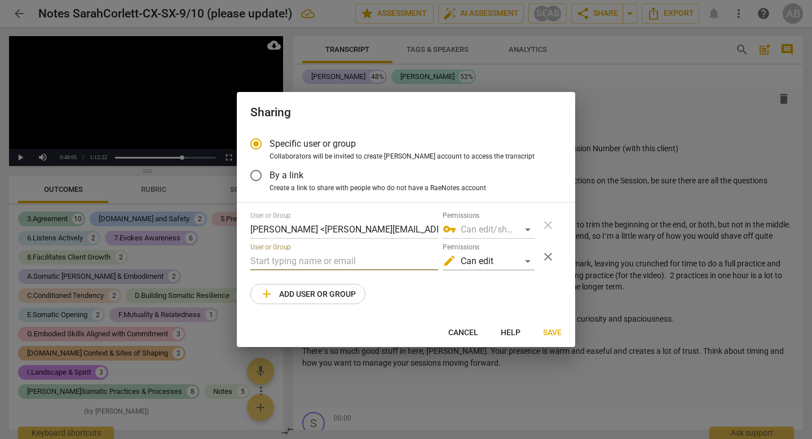
click at [316, 261] on input "text" at bounding box center [344, 261] width 188 height 18
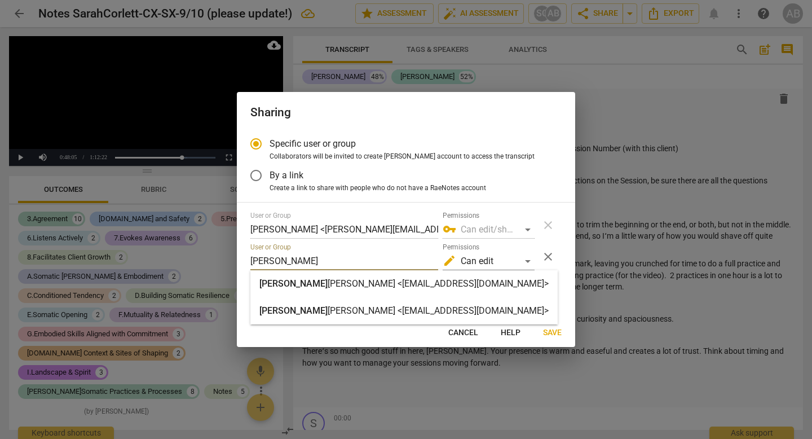
click at [328, 306] on strong "[PERSON_NAME] <[EMAIL_ADDRESS][DOMAIN_NAME]>" at bounding box center [438, 310] width 221 height 11
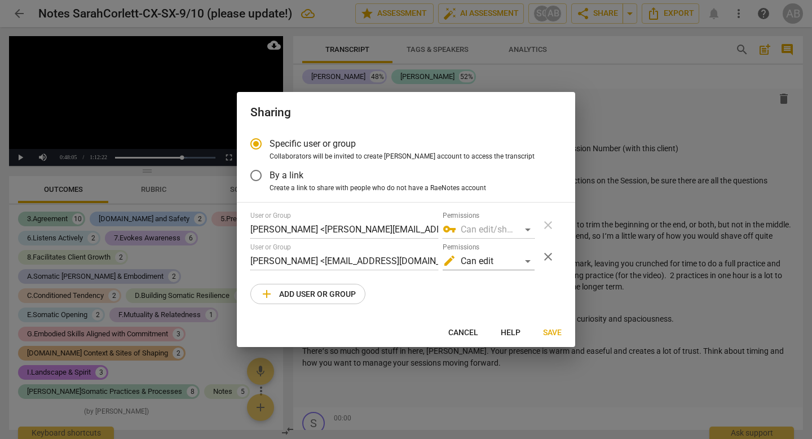
click at [549, 328] on span "Save" at bounding box center [552, 332] width 19 height 11
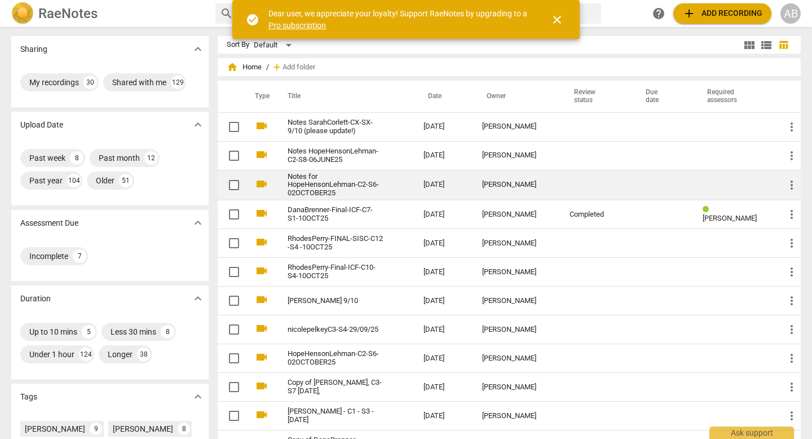
click at [409, 193] on td "Notes for HopeHensonLehman-C2-S6-02OCTOBER25" at bounding box center [344, 185] width 140 height 30
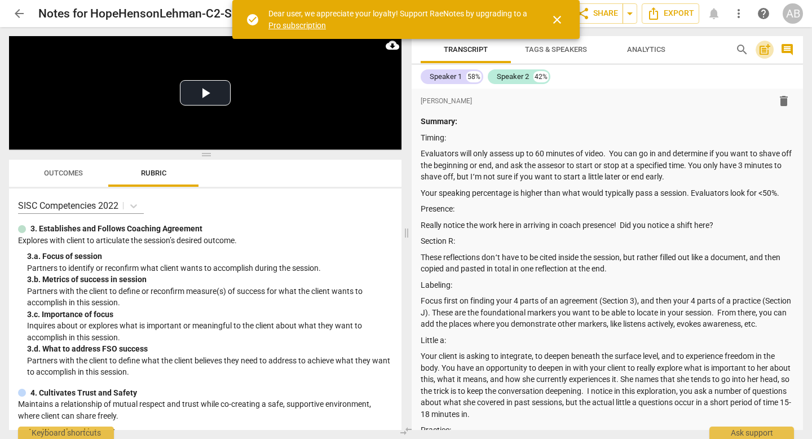
click at [763, 51] on span "post_add" at bounding box center [765, 50] width 14 height 14
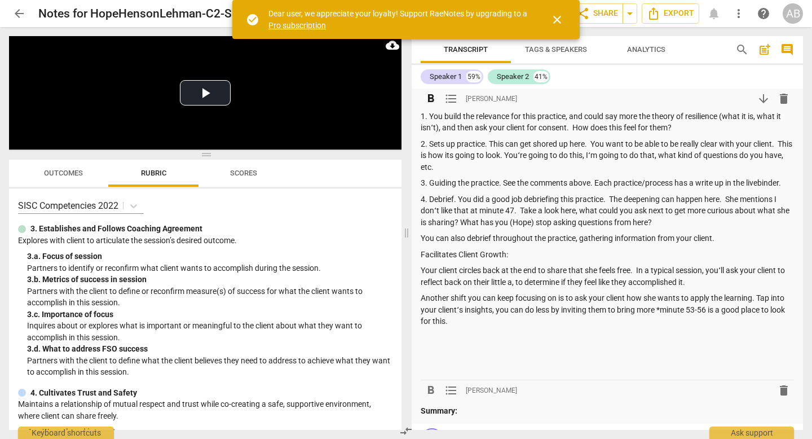
click at [488, 342] on p at bounding box center [607, 337] width 373 height 12
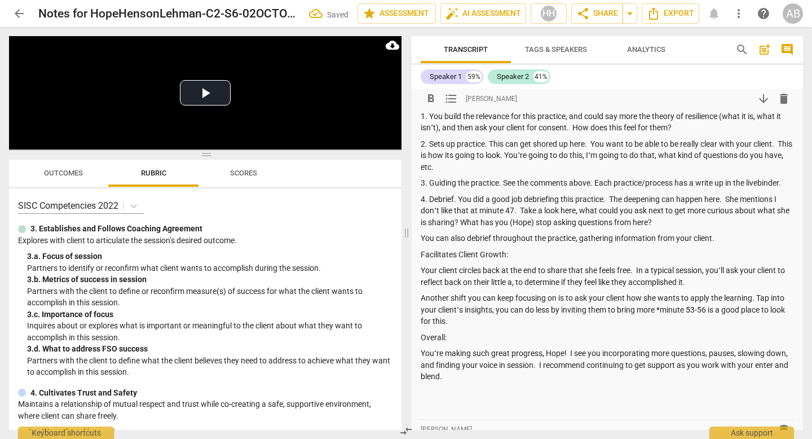
click at [440, 382] on p "Youʻre making such great progress, Hope! I see you incorporating more questions…" at bounding box center [607, 364] width 373 height 35
click at [439, 382] on p "Youʻre making such great progress, Hope! I see you incorporating more questions…" at bounding box center [607, 364] width 373 height 35
click at [478, 382] on p "Youʻre making such great progress, Hope! I see you incorporating more questions…" at bounding box center [607, 364] width 373 height 35
click at [492, 382] on p "Youʻre making such great progress, Hope! I see you incorporating more questions…" at bounding box center [607, 364] width 373 height 35
